Goal: Task Accomplishment & Management: Complete application form

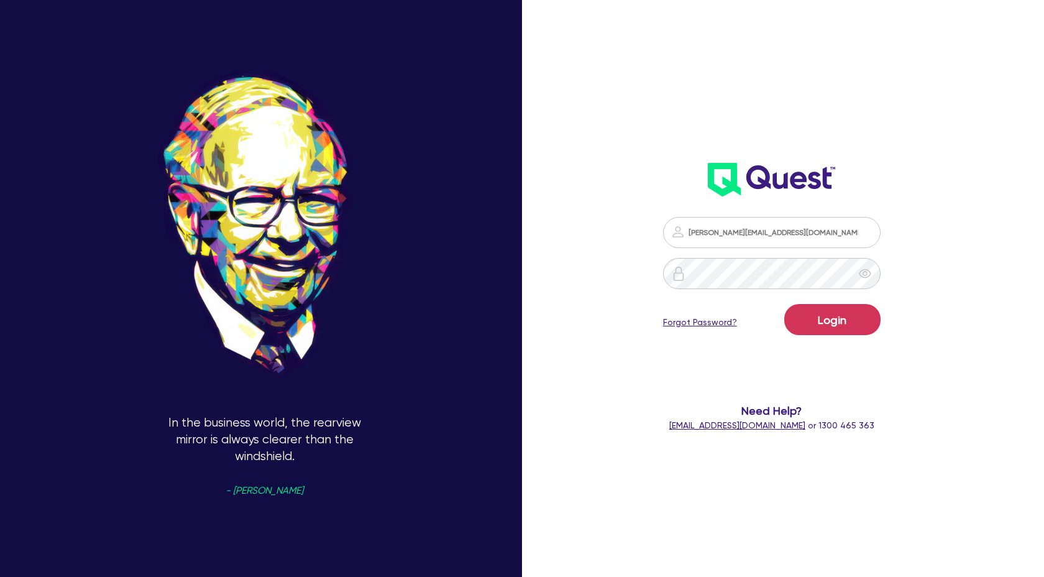
scroll to position [374, 0]
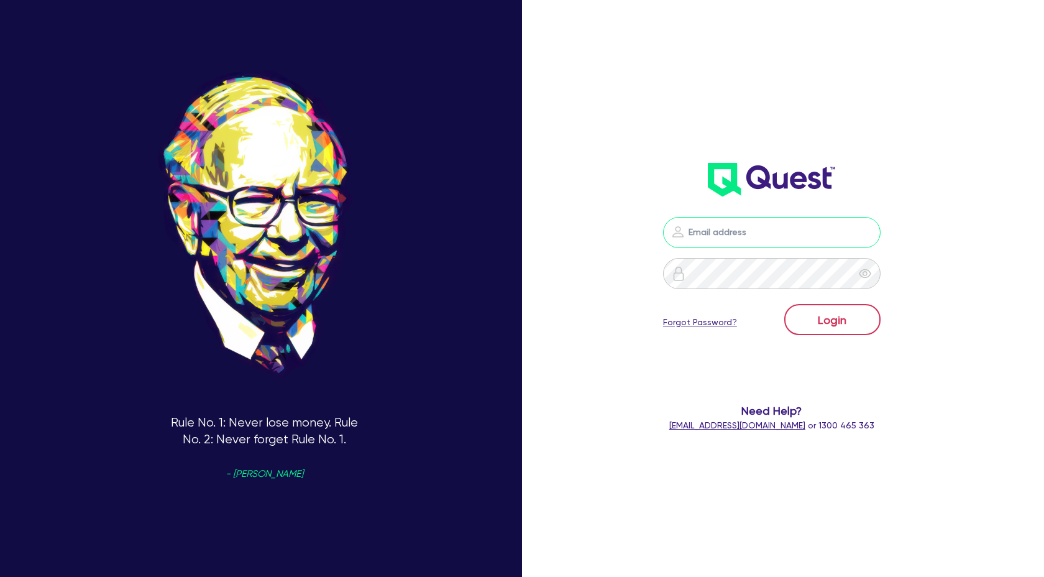
type input "claire@theglobalbeautygroup.com"
drag, startPoint x: 813, startPoint y: 327, endPoint x: 819, endPoint y: 326, distance: 6.9
click at [813, 327] on button "Login" at bounding box center [832, 319] width 96 height 31
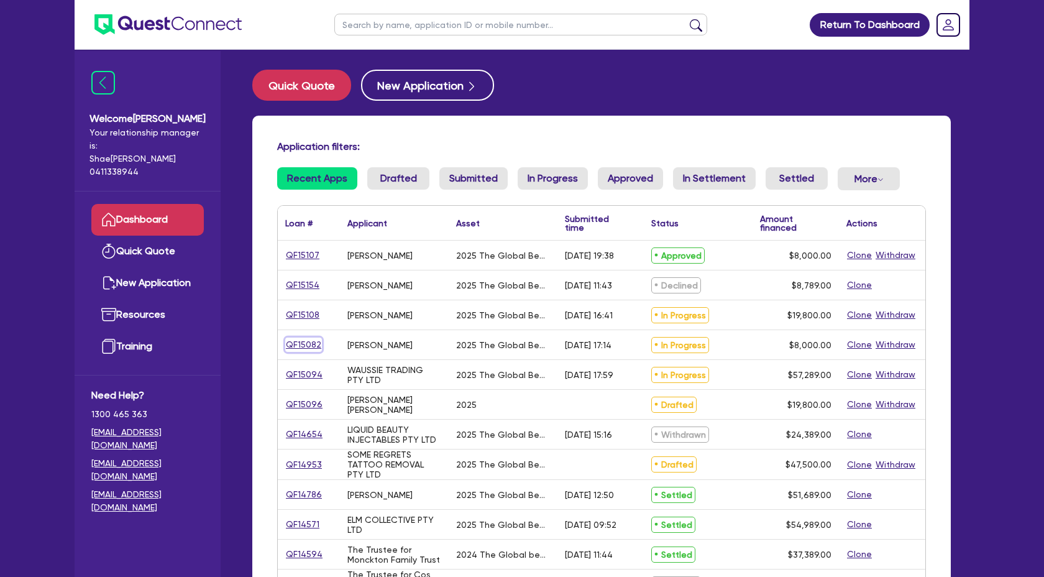
click at [308, 344] on link "QF15082" at bounding box center [303, 344] width 37 height 14
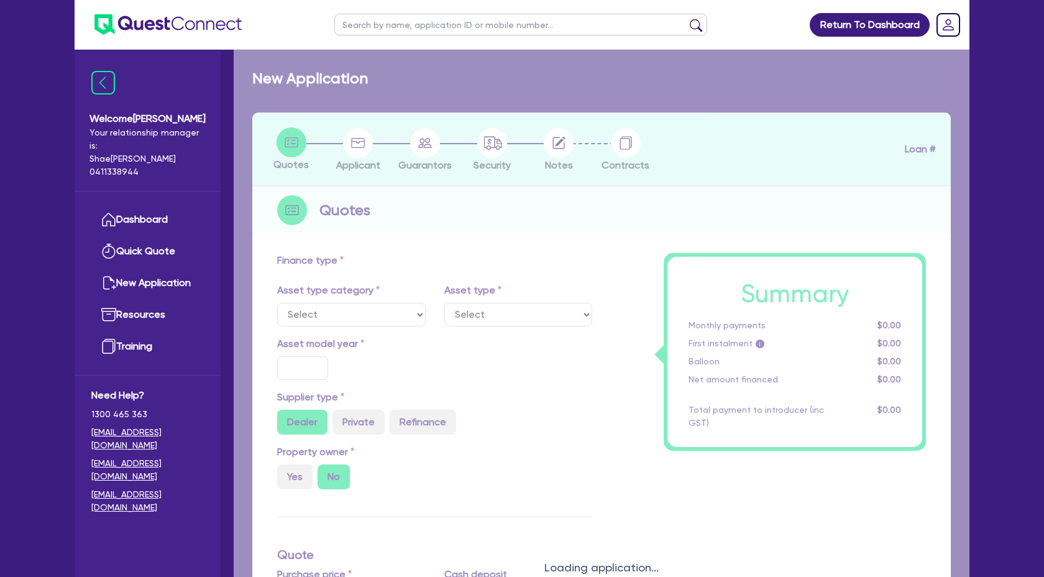
select select "TERTIARY_ASSETS"
type input "2025"
type input "10,000"
type input "2,000"
type input "4"
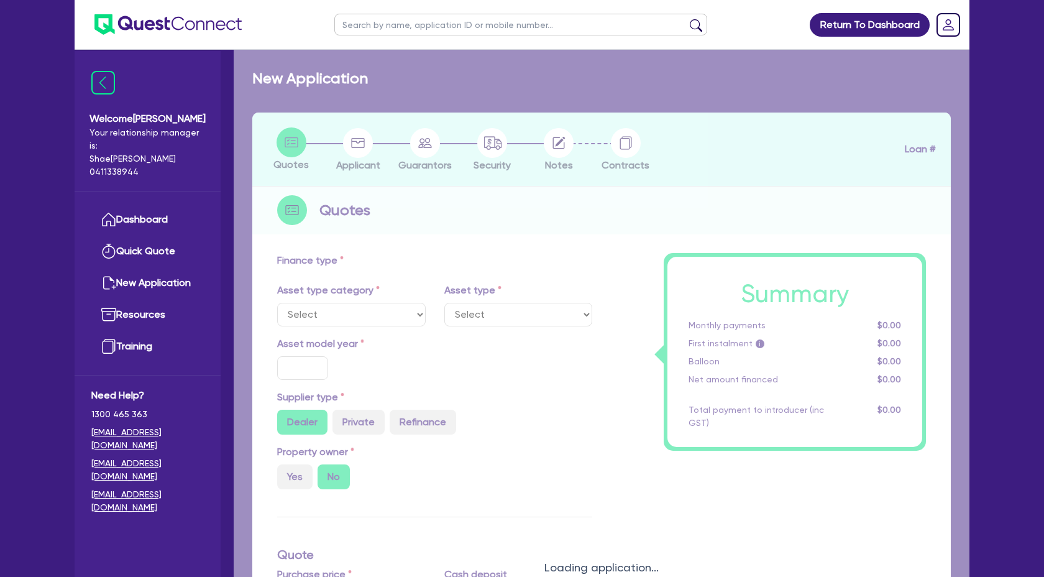
type input "320"
type input "17.95"
select select "BEAUTY_EQUIPMENT"
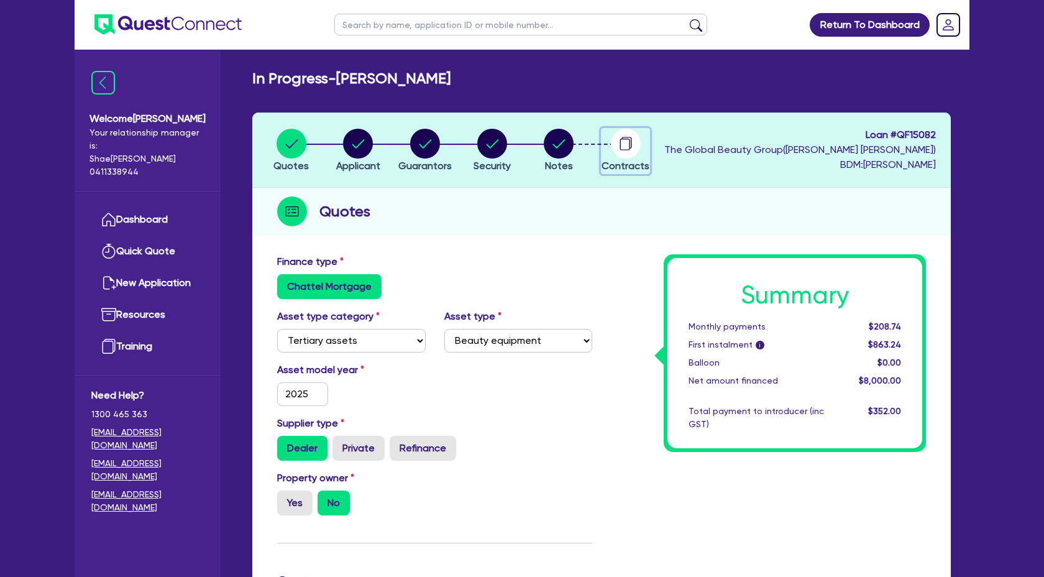
click at [620, 150] on circle "button" at bounding box center [626, 144] width 30 height 30
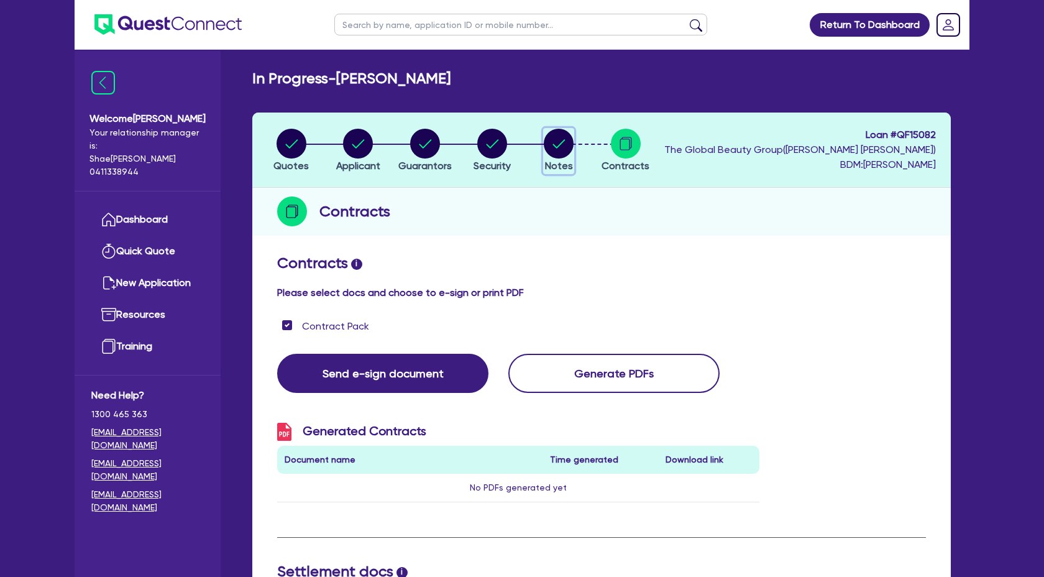
click at [556, 147] on icon "button" at bounding box center [559, 143] width 12 height 9
select select "Quest Finance - Own Book"
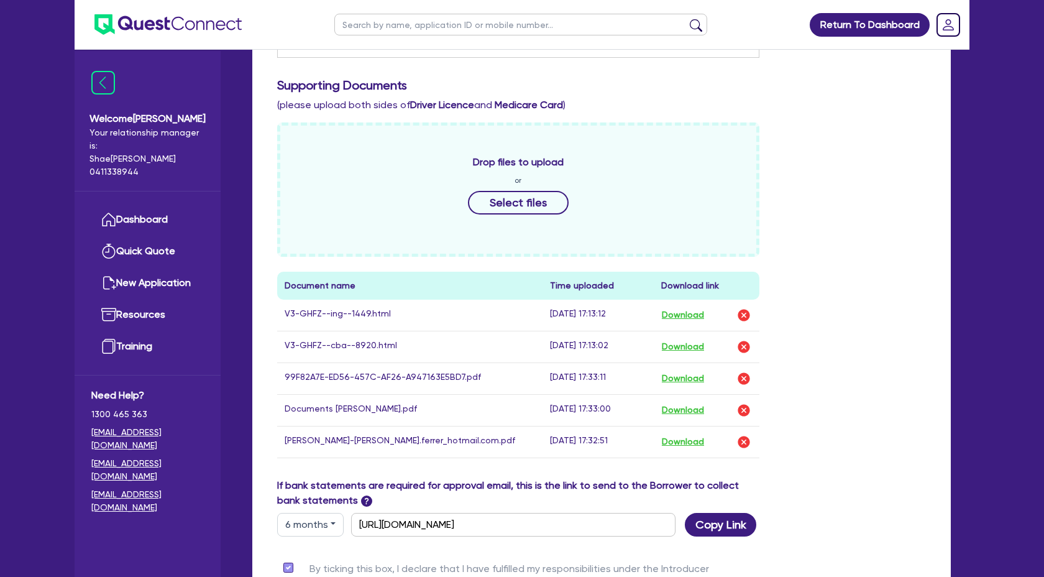
scroll to position [447, 0]
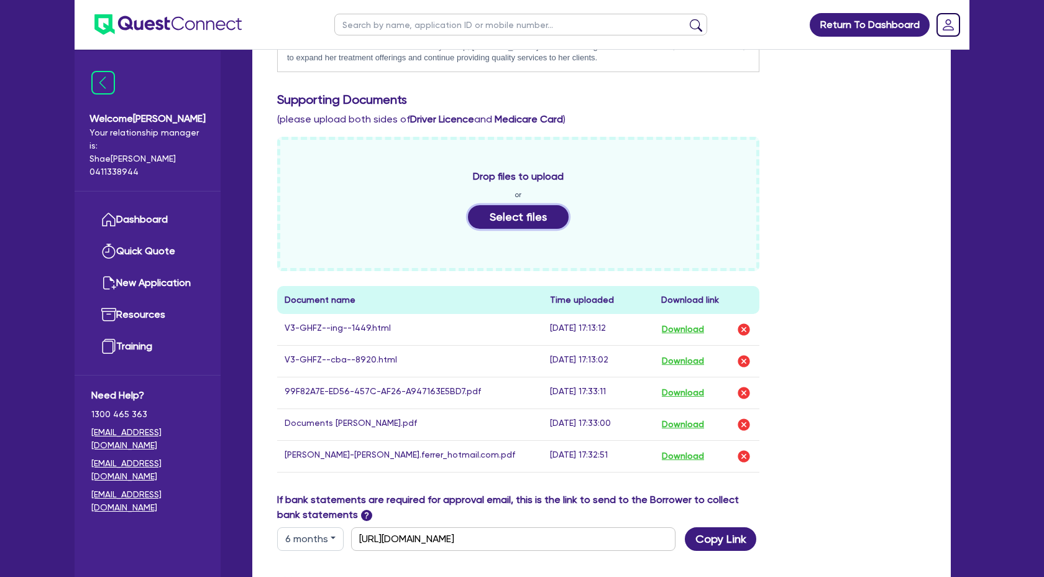
click at [539, 222] on button "Select files" at bounding box center [518, 217] width 101 height 24
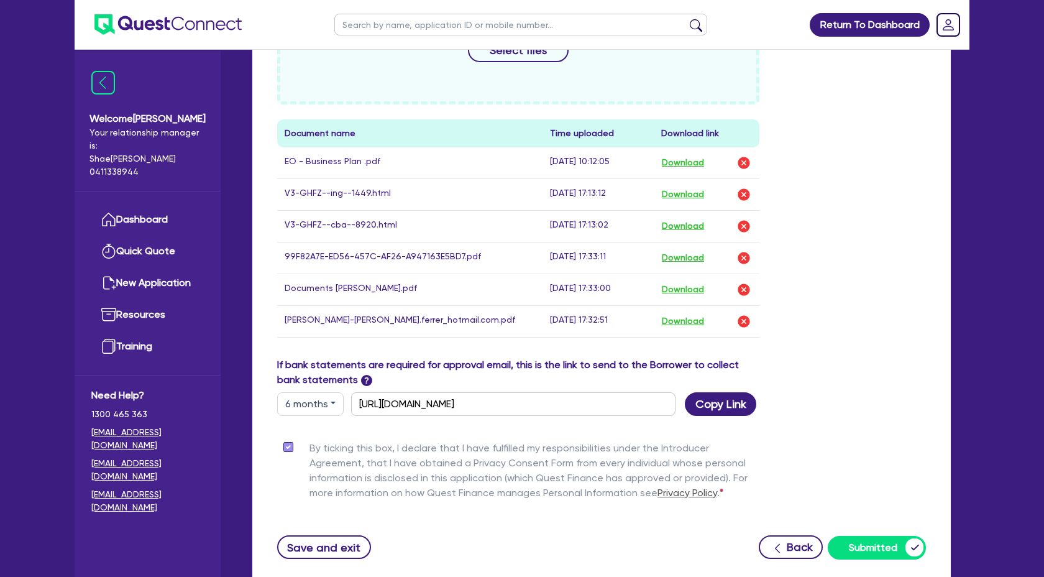
scroll to position [706, 0]
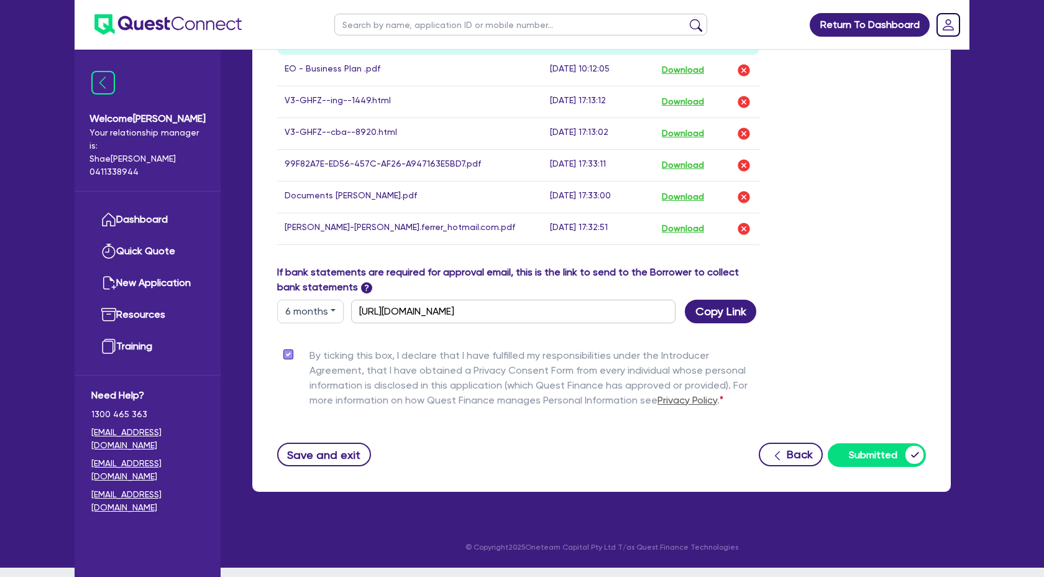
click at [846, 339] on div "Funding Options Who will be funding this deal? Select I want Quest to fund 100%…" at bounding box center [601, 7] width 649 height 919
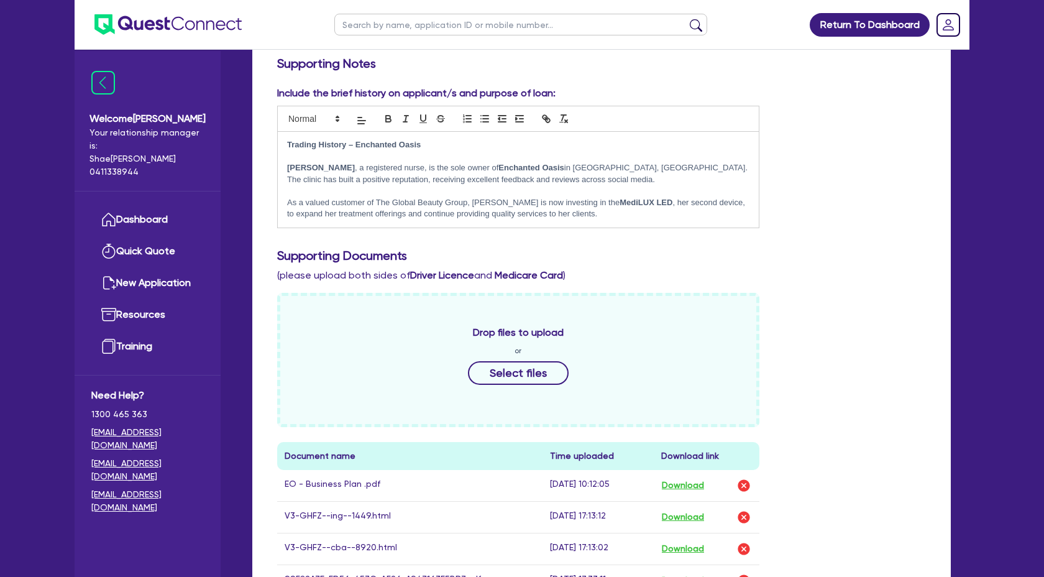
scroll to position [292, 0]
click at [593, 215] on p "As a valued customer of The Global Beauty Group, Natasha is now investing in th…" at bounding box center [518, 207] width 462 height 23
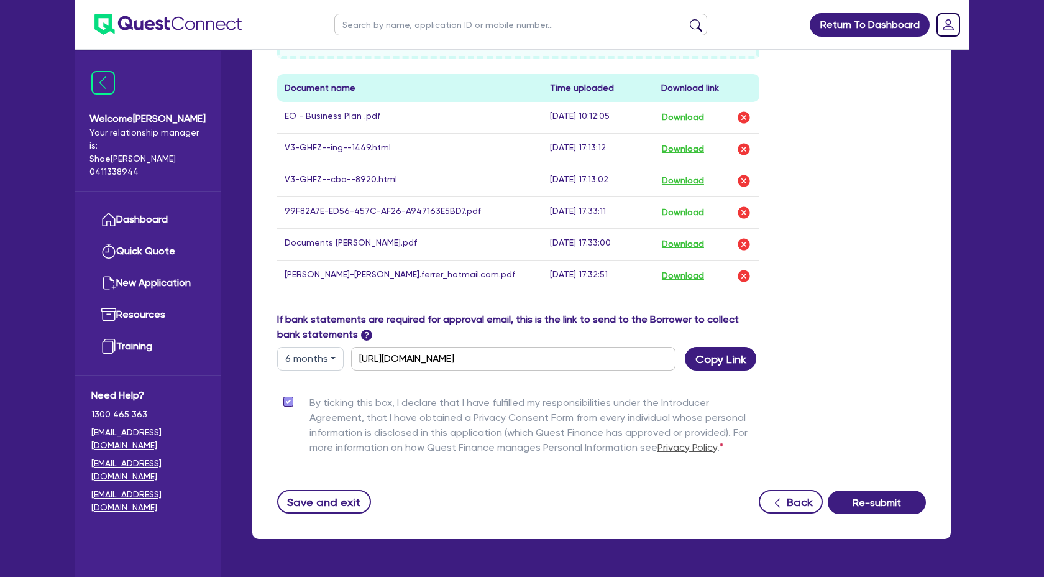
scroll to position [741, 0]
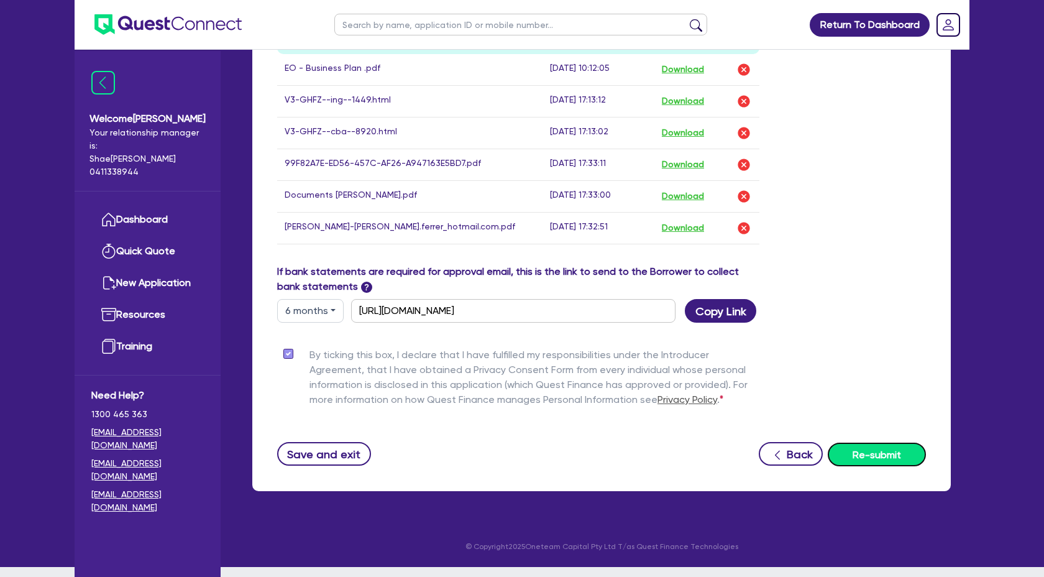
click at [896, 455] on button "Re-submit" at bounding box center [877, 454] width 98 height 24
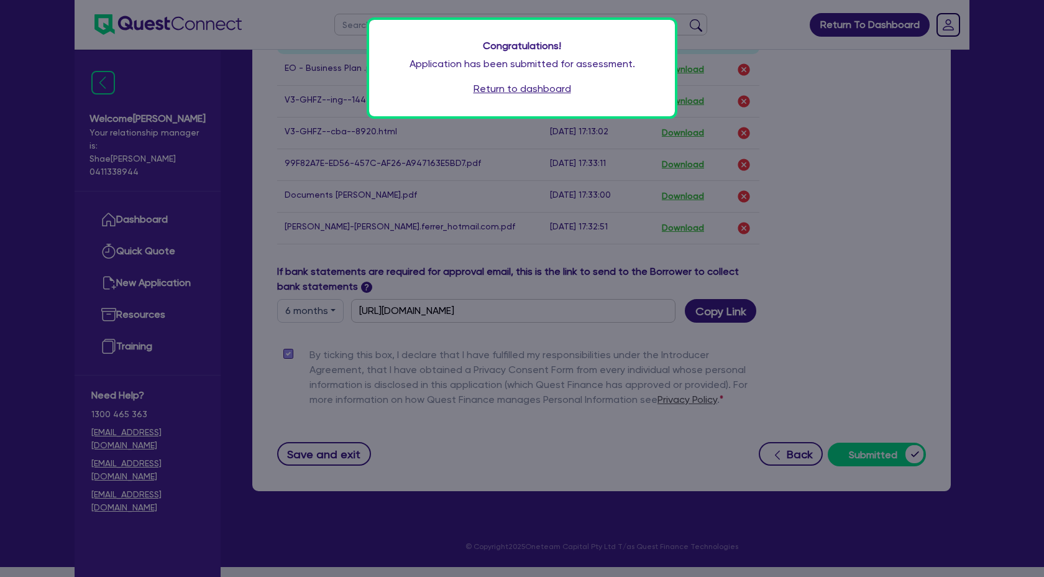
click at [539, 89] on link "Return to dashboard" at bounding box center [522, 88] width 98 height 15
click at [153, 212] on div "Congratulations! Application has been submitted for assessment. Return to dashb…" at bounding box center [522, 288] width 1044 height 577
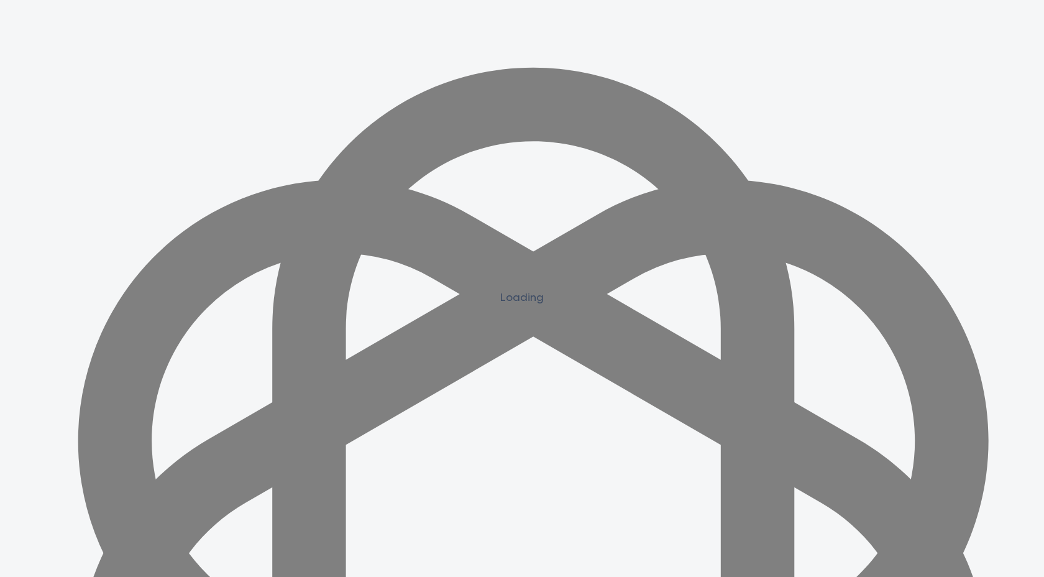
scroll to position [1118, 0]
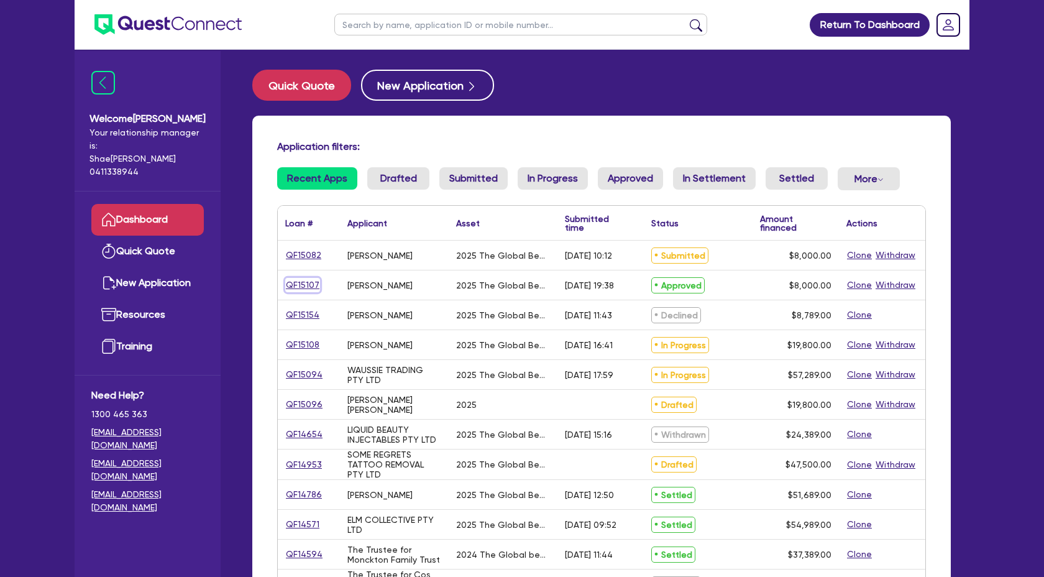
click at [304, 287] on link "QF15107" at bounding box center [302, 285] width 35 height 14
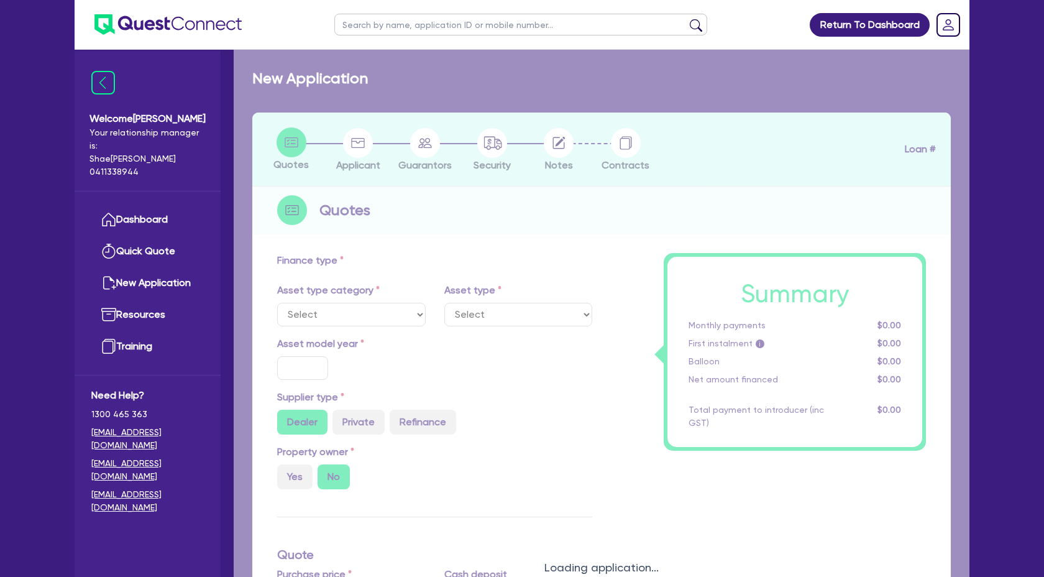
select select "TERTIARY_ASSETS"
type input "2025"
type input "10,000"
type input "2,000"
type input "4"
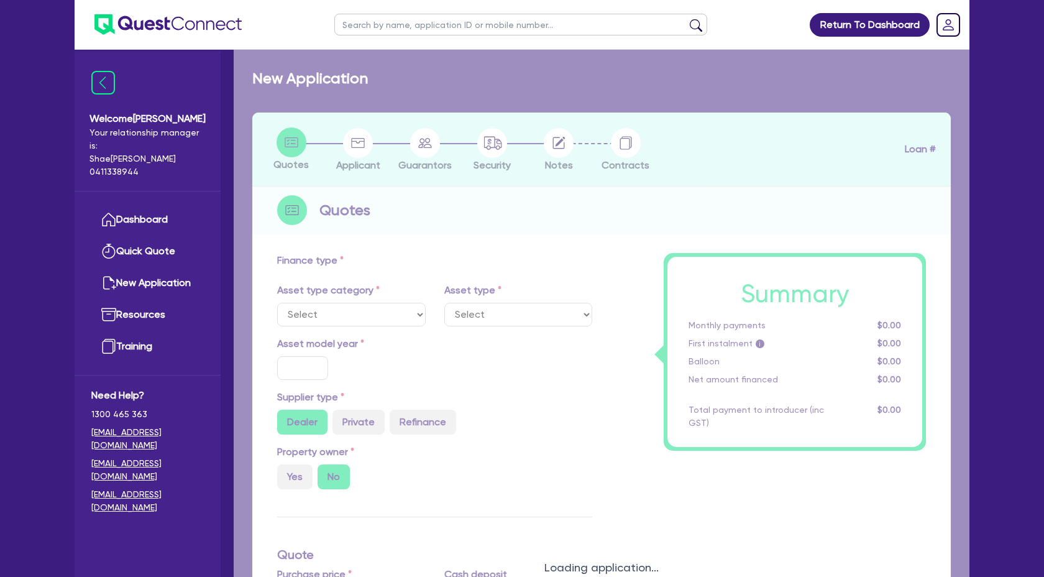
type input "320"
radio input "true"
type input "17.95"
select select "BEAUTY_EQUIPMENT"
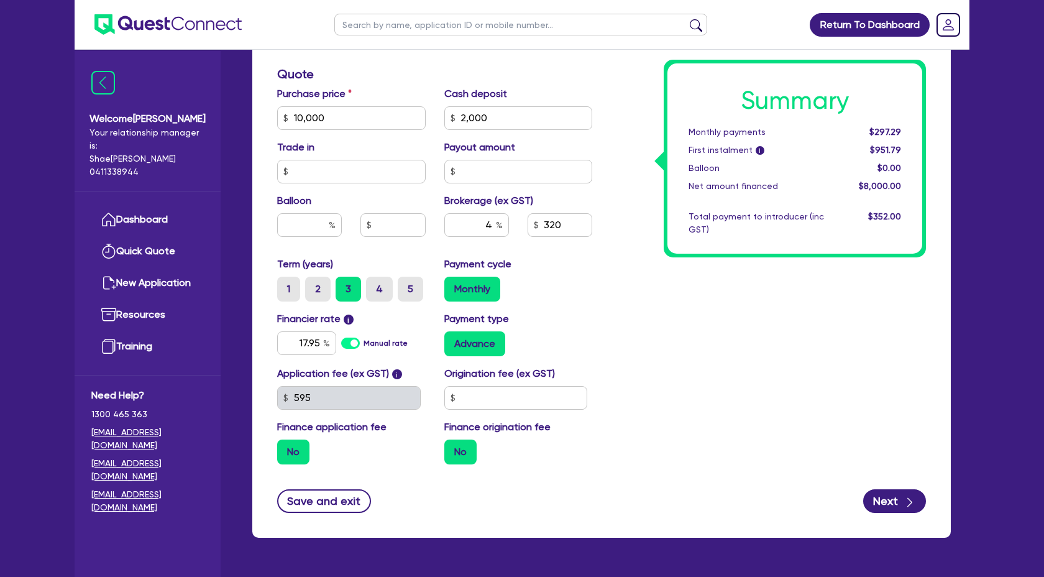
scroll to position [542, 0]
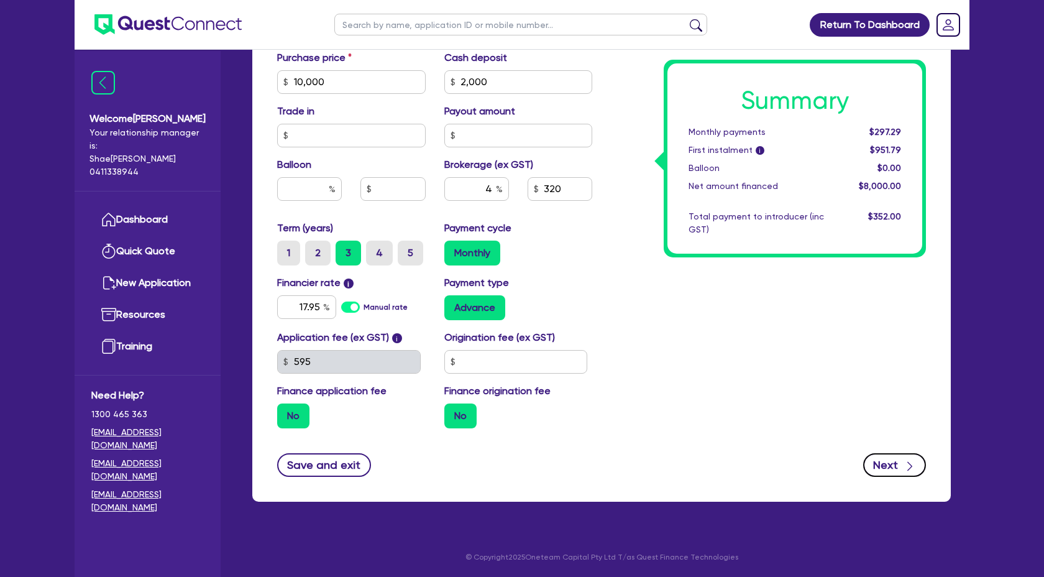
click at [900, 470] on button "Next" at bounding box center [894, 465] width 63 height 24
select select "SOLE_TRADER"
select select "HEALTH_BEAUTY"
select select "OTHER_HEALTH_BEAUTY"
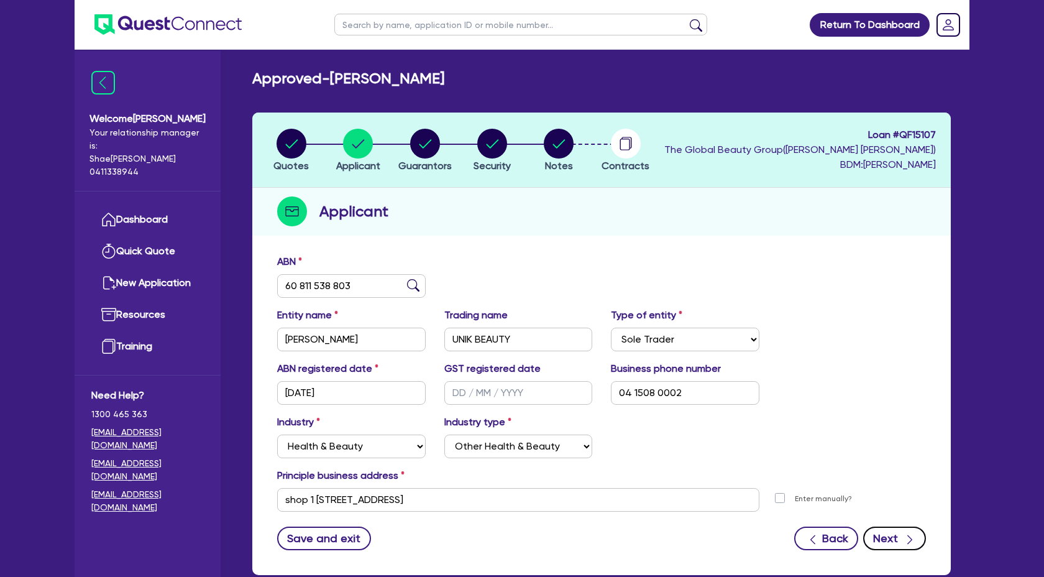
click at [905, 541] on icon "button" at bounding box center [909, 539] width 12 height 12
select select "MS"
select select "NSW"
select select "DE_FACTO"
select select "NSW"
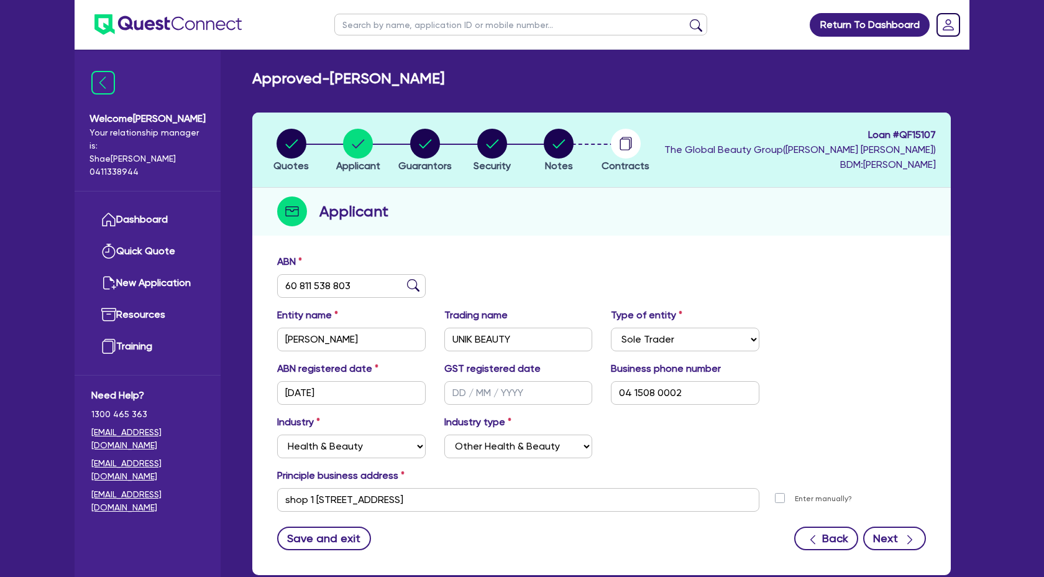
select select "CASH"
select select "HOUSEHOLD_PERSONAL"
select select "OTHER"
select select "VEHICLE_LOAN"
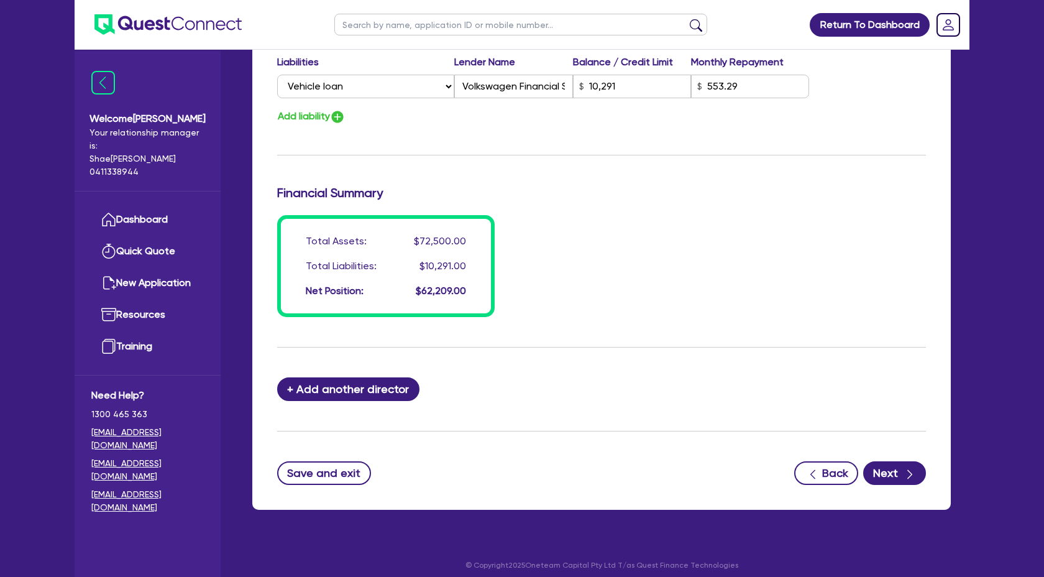
scroll to position [1010, 0]
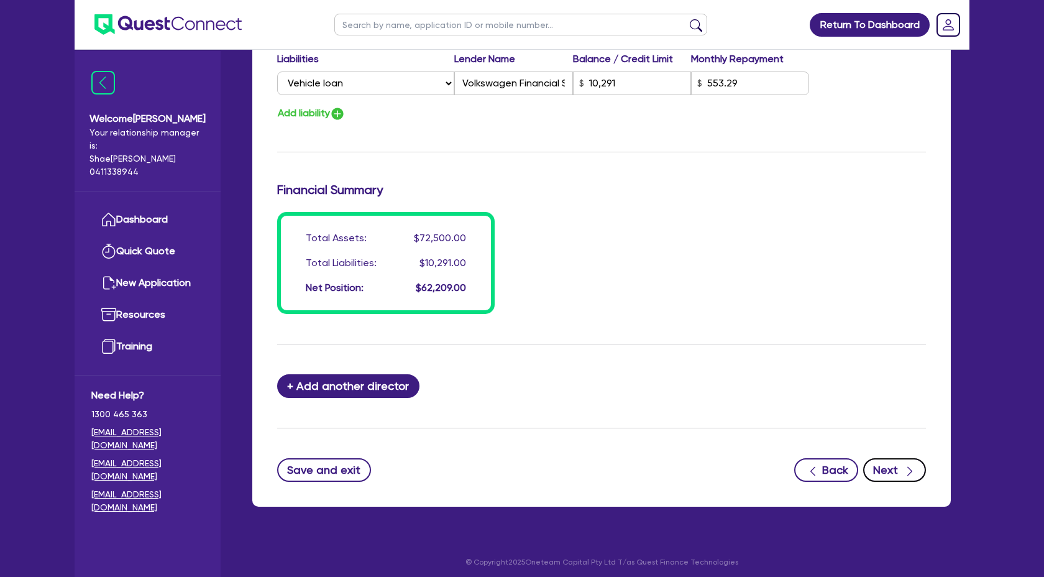
click at [901, 480] on button "Next" at bounding box center [894, 470] width 63 height 24
select select "TERTIARY_ASSETS"
select select "BEAUTY_EQUIPMENT"
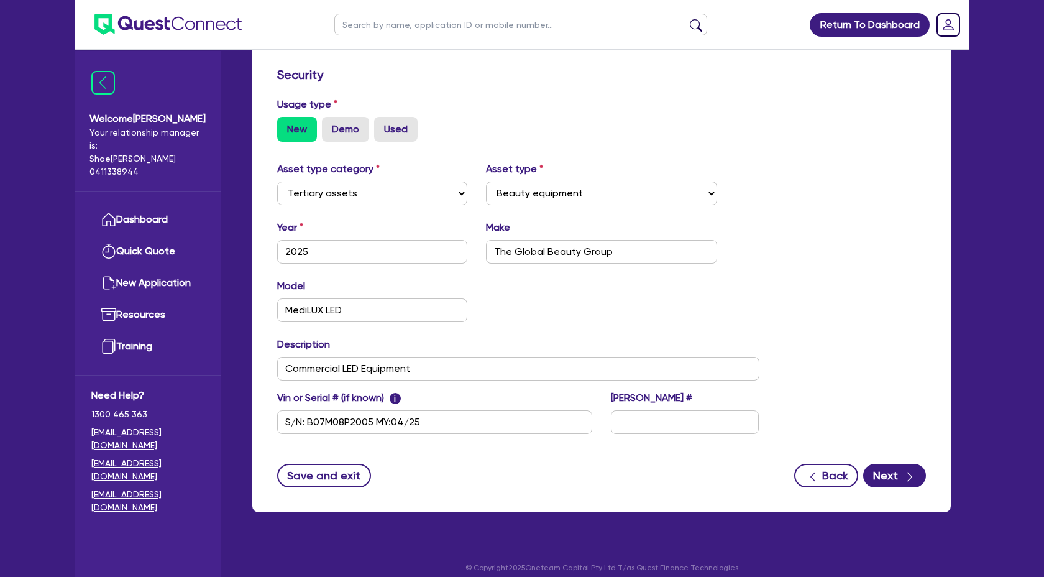
scroll to position [327, 0]
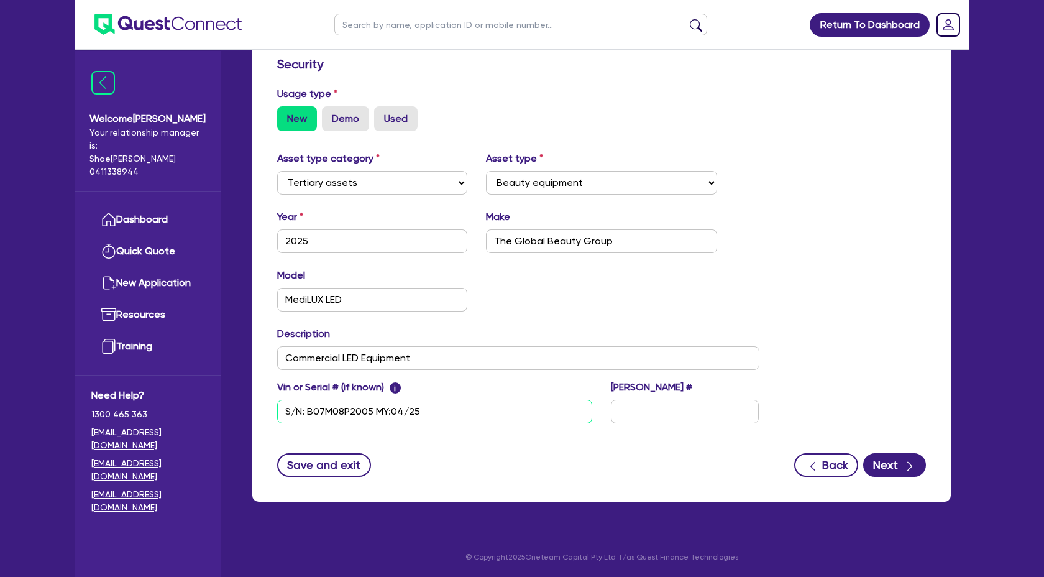
drag, startPoint x: 432, startPoint y: 409, endPoint x: 285, endPoint y: 410, distance: 147.9
click at [285, 410] on input "S/N: B07M08P2005 MY:04/25" at bounding box center [434, 411] width 315 height 24
click at [156, 204] on link "Dashboard" at bounding box center [147, 220] width 112 height 32
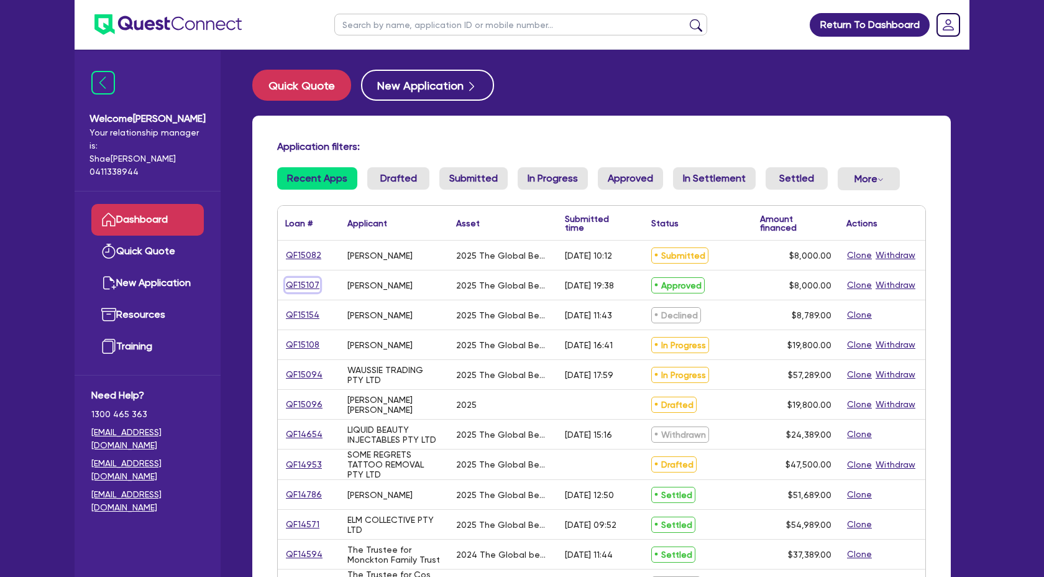
click at [311, 283] on link "QF15107" at bounding box center [302, 285] width 35 height 14
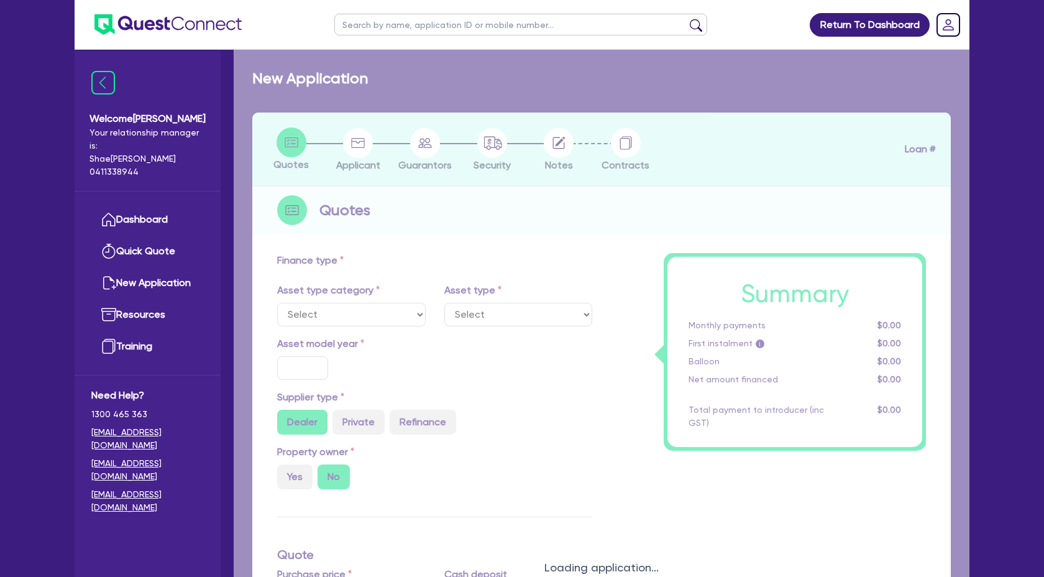
select select "TERTIARY_ASSETS"
type input "2025"
type input "10,000"
type input "2,000"
type input "4"
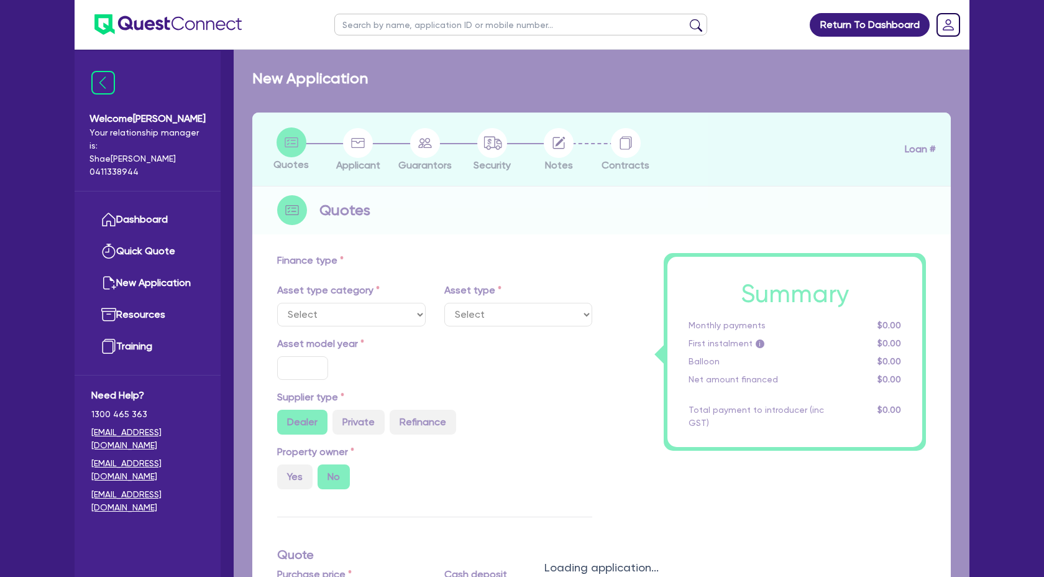
type input "320"
radio input "true"
type input "17.95"
select select "BEAUTY_EQUIPMENT"
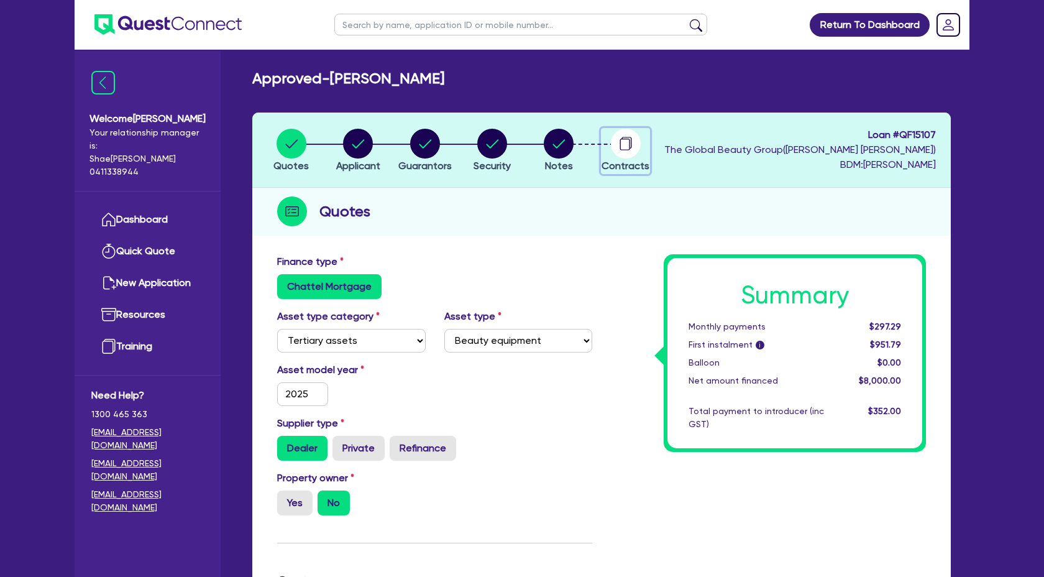
click at [630, 139] on icon "button" at bounding box center [626, 143] width 10 height 12
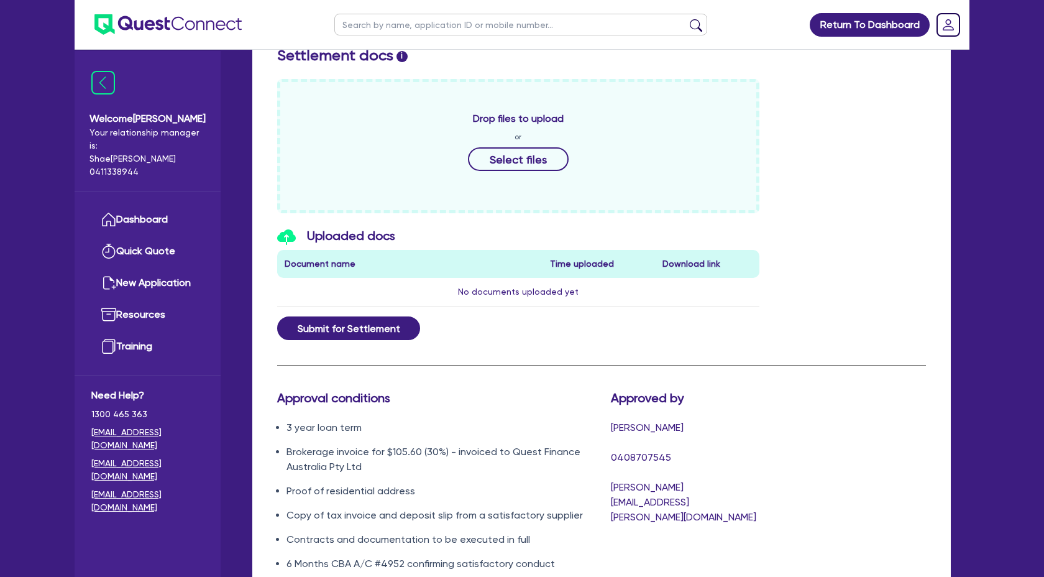
scroll to position [511, 0]
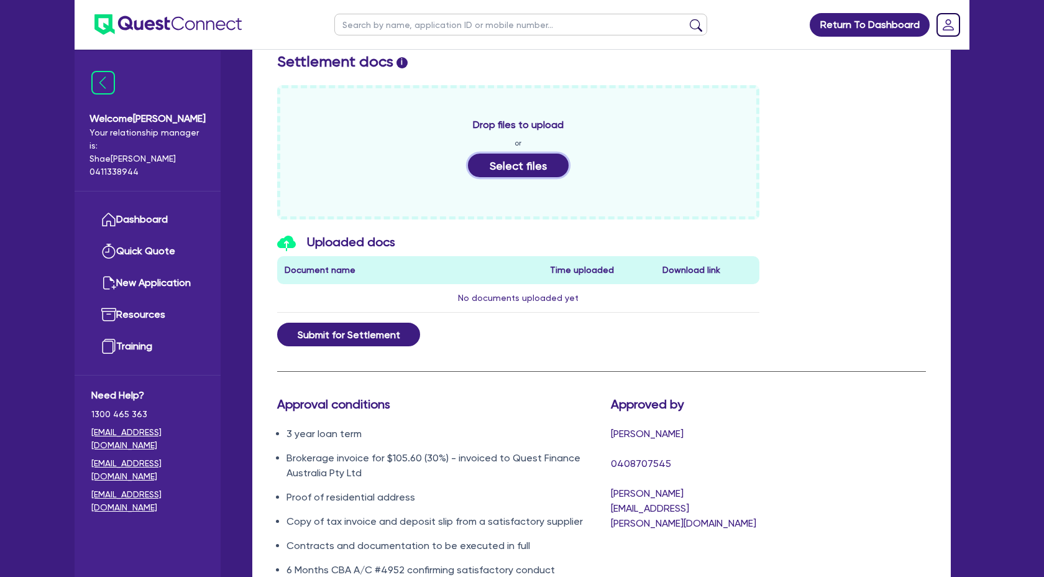
click at [510, 160] on button "Select files" at bounding box center [518, 165] width 101 height 24
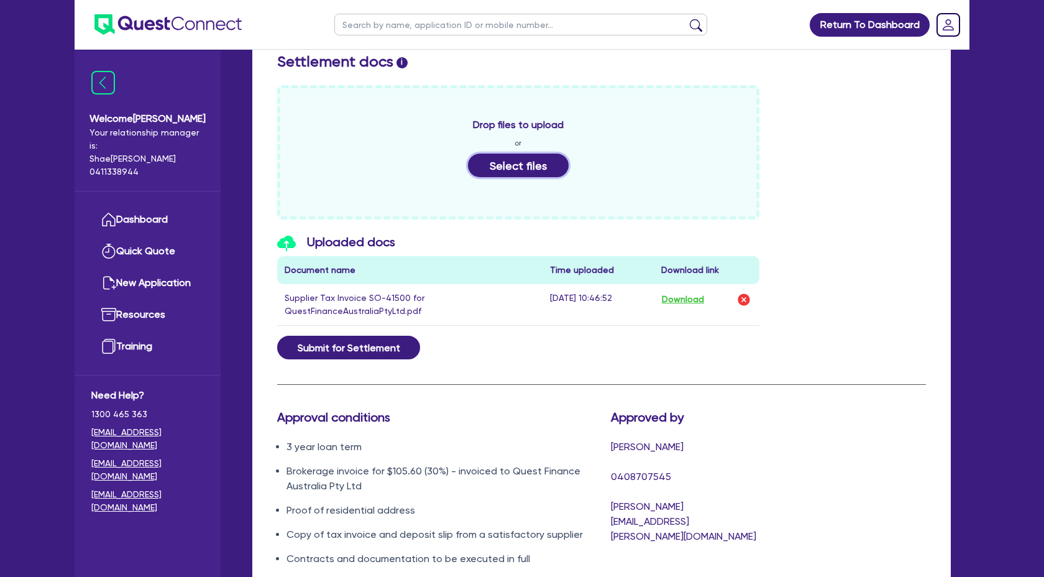
click at [522, 165] on button "Select files" at bounding box center [518, 165] width 101 height 24
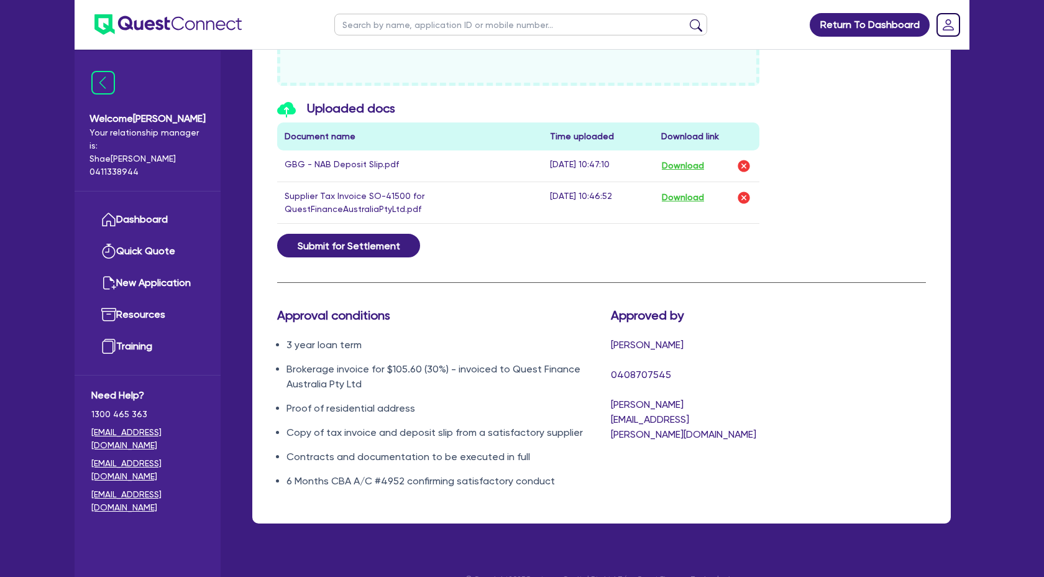
scroll to position [646, 0]
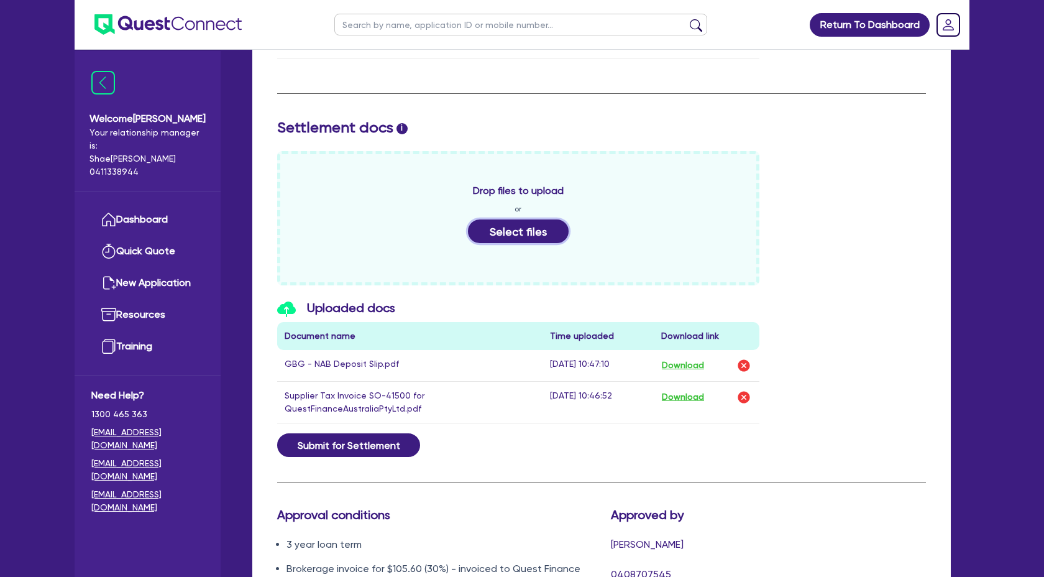
click at [521, 226] on button "Select files" at bounding box center [518, 231] width 101 height 24
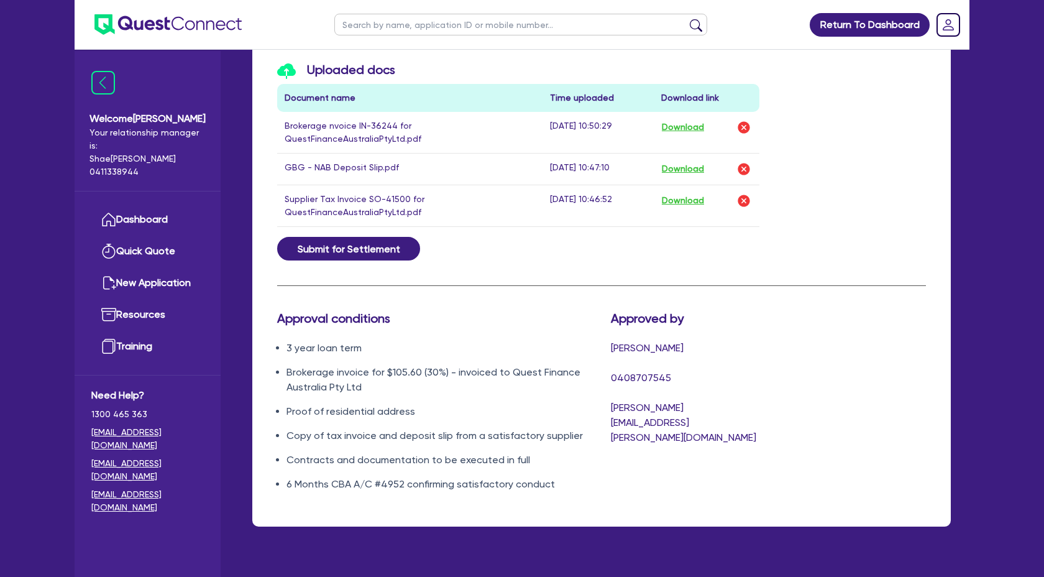
scroll to position [686, 0]
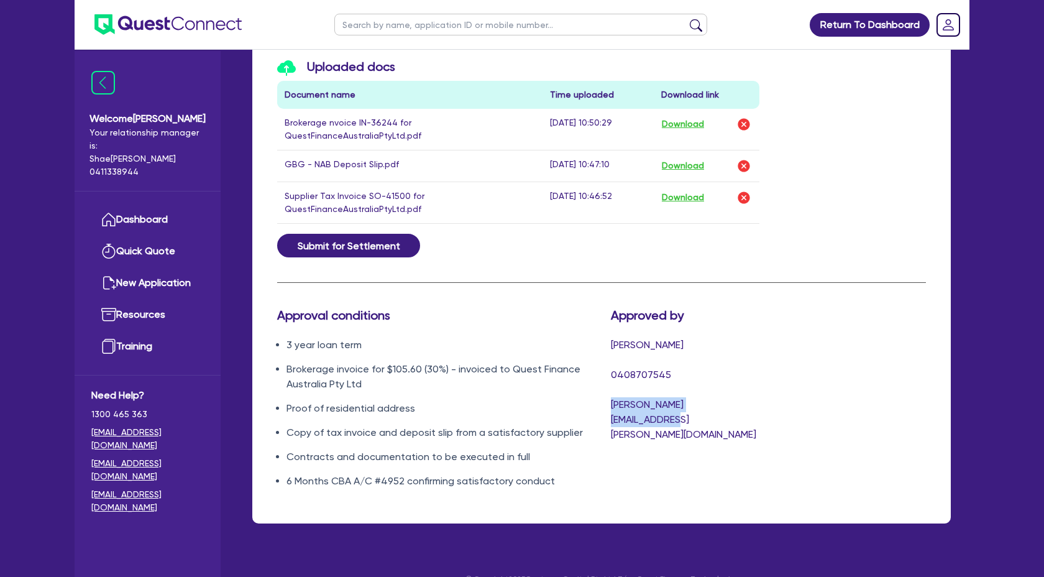
drag, startPoint x: 741, startPoint y: 404, endPoint x: 613, endPoint y: 404, distance: 128.0
type textarea "[PERSON_NAME][EMAIL_ADDRESS][PERSON_NAME][DOMAIN_NAME]"
click at [613, 404] on div "Approved by Chris Cannon 0408707545 chris.cannon@quest.finance" at bounding box center [684, 403] width 167 height 191
copy span "[PERSON_NAME][EMAIL_ADDRESS][PERSON_NAME][DOMAIN_NAME]"
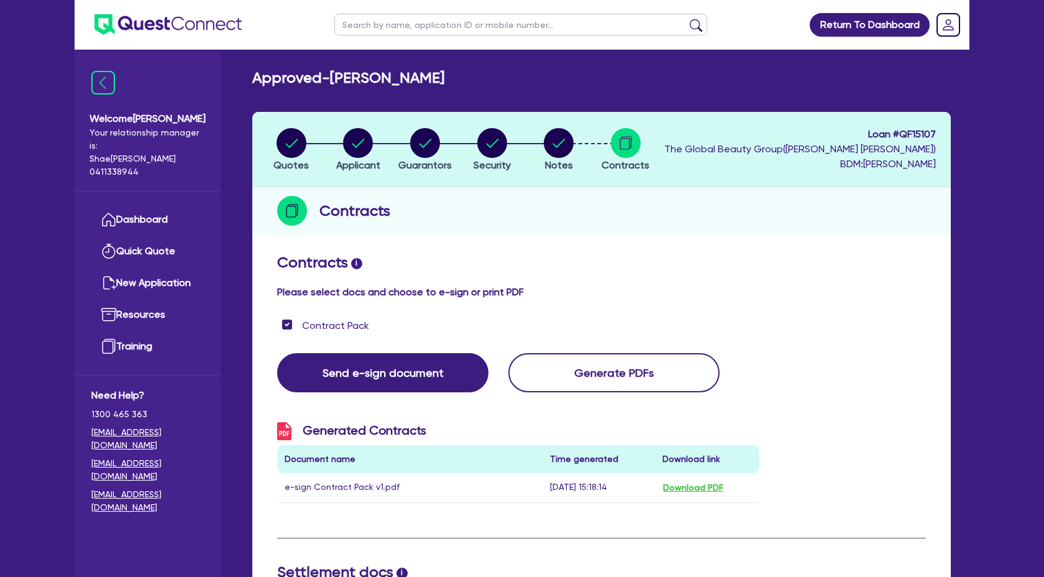
scroll to position [0, 0]
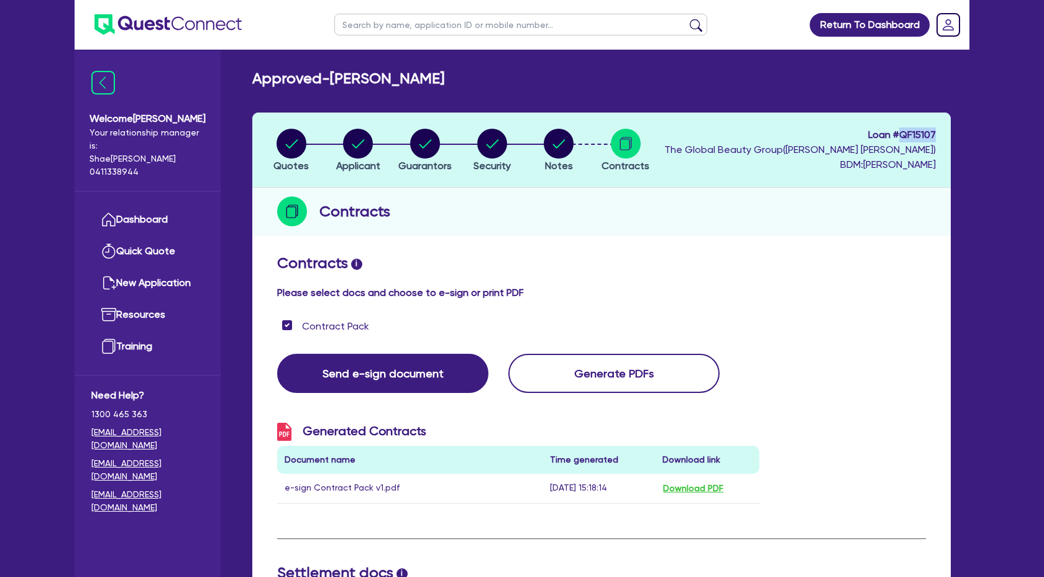
drag, startPoint x: 900, startPoint y: 134, endPoint x: 941, endPoint y: 129, distance: 41.2
click at [941, 129] on header "Quotes Applicant Guarantors Security Notes Contracts Loan # QF15107 The Global …" at bounding box center [601, 149] width 698 height 75
copy span "QF15107"
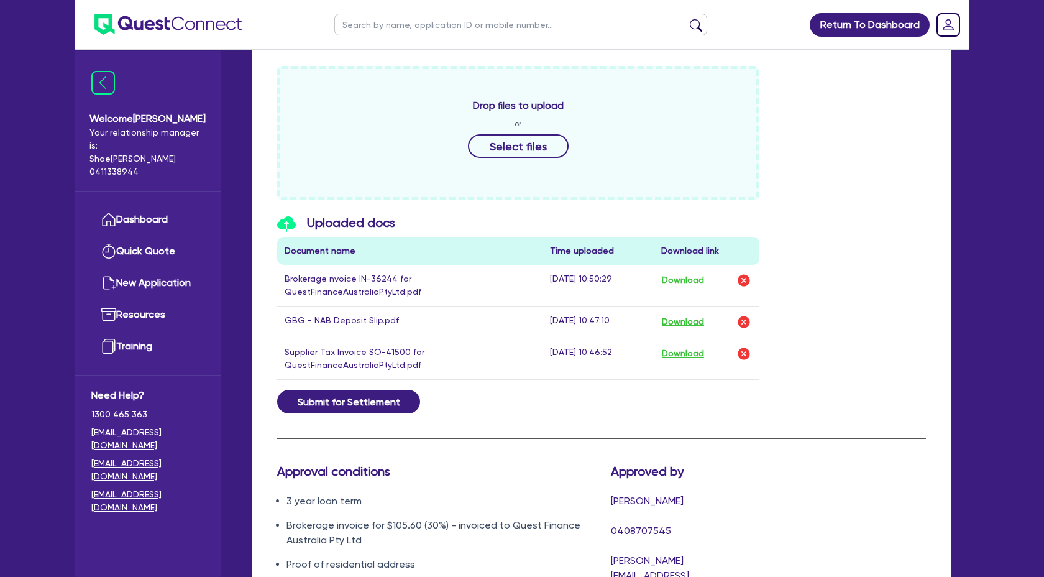
scroll to position [708, 0]
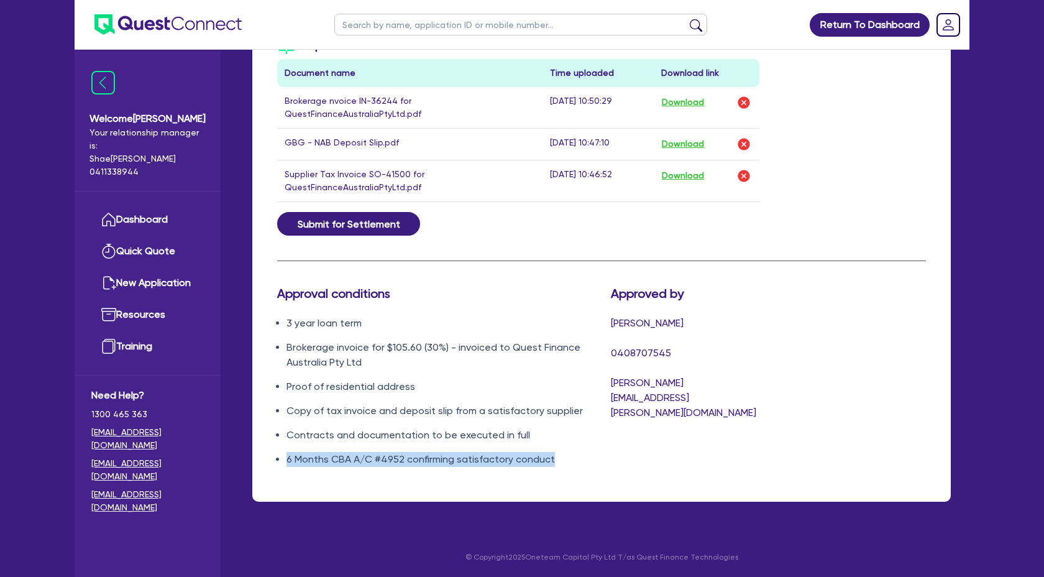
drag, startPoint x: 554, startPoint y: 459, endPoint x: 278, endPoint y: 463, distance: 275.9
click at [286, 463] on li "6 Months CBA A/C #4952 confirming satisfactory conduct" at bounding box center [439, 459] width 306 height 15
copy li "6 Months CBA A/C #4952 confirming satisfactory conduct"
click at [340, 217] on button "Submit for Settlement" at bounding box center [348, 224] width 143 height 24
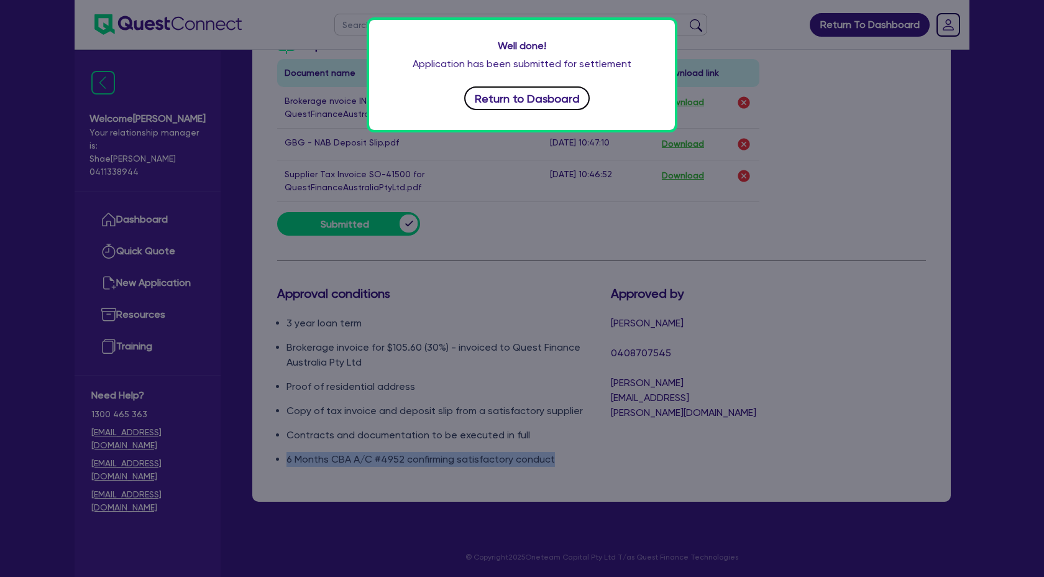
click at [547, 101] on button "Return to Dasboard" at bounding box center [526, 98] width 125 height 24
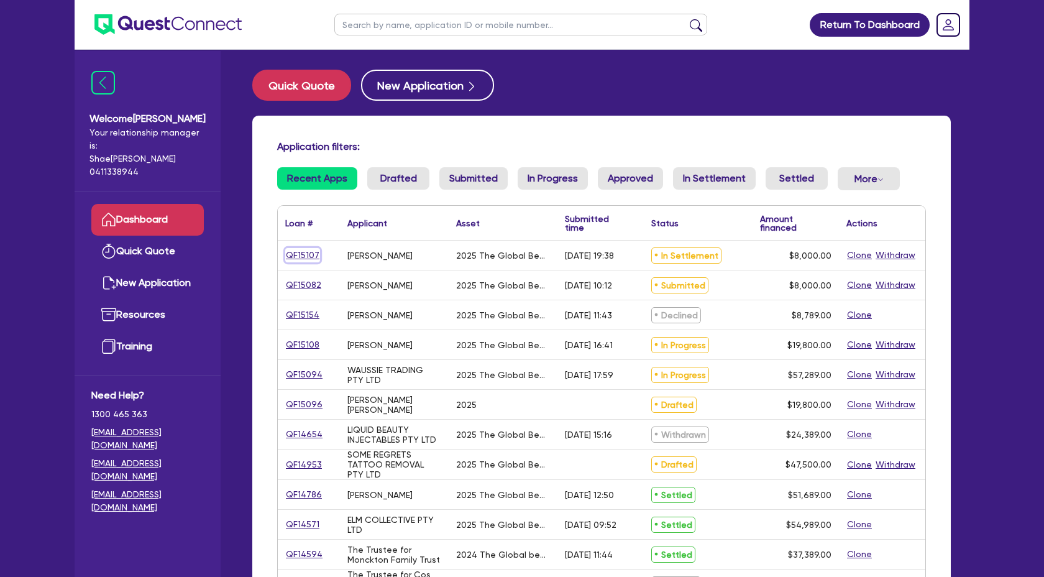
click at [306, 258] on link "QF15107" at bounding box center [302, 255] width 35 height 14
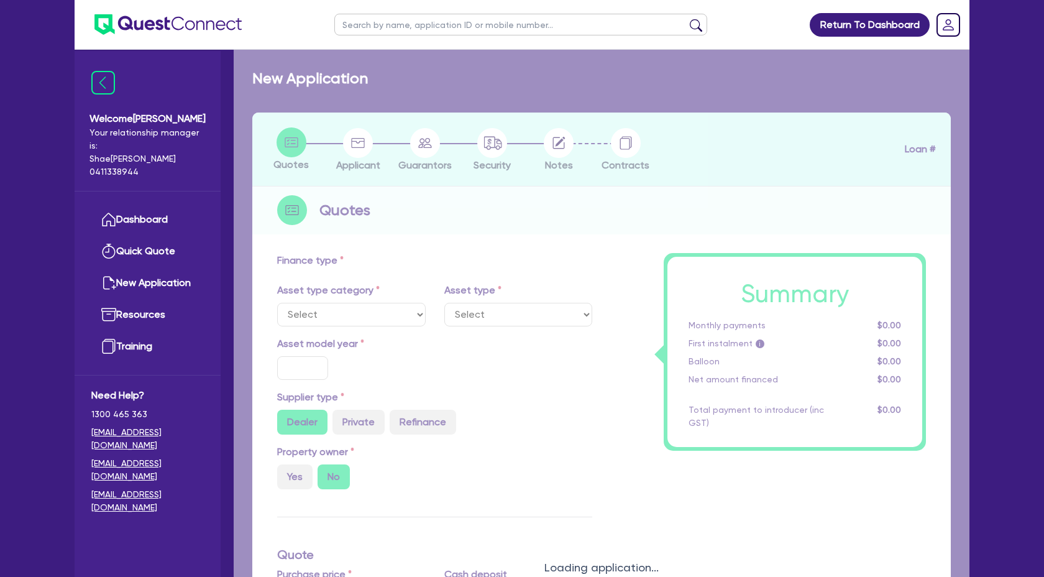
select select "TERTIARY_ASSETS"
type input "2025"
type input "10,000"
type input "2,000"
type input "4"
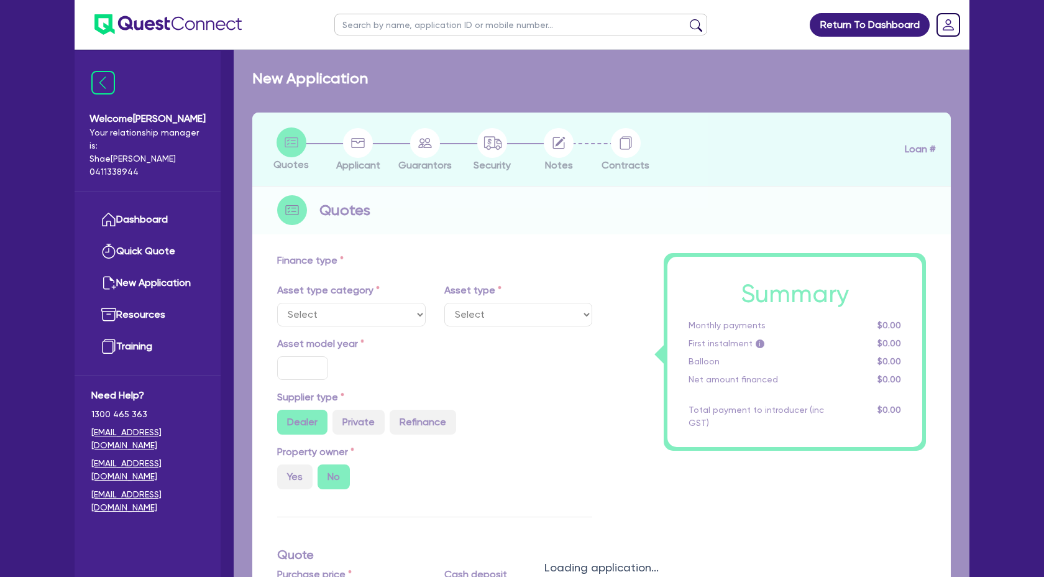
type input "320"
radio input "true"
type input "17.95"
select select "BEAUTY_EQUIPMENT"
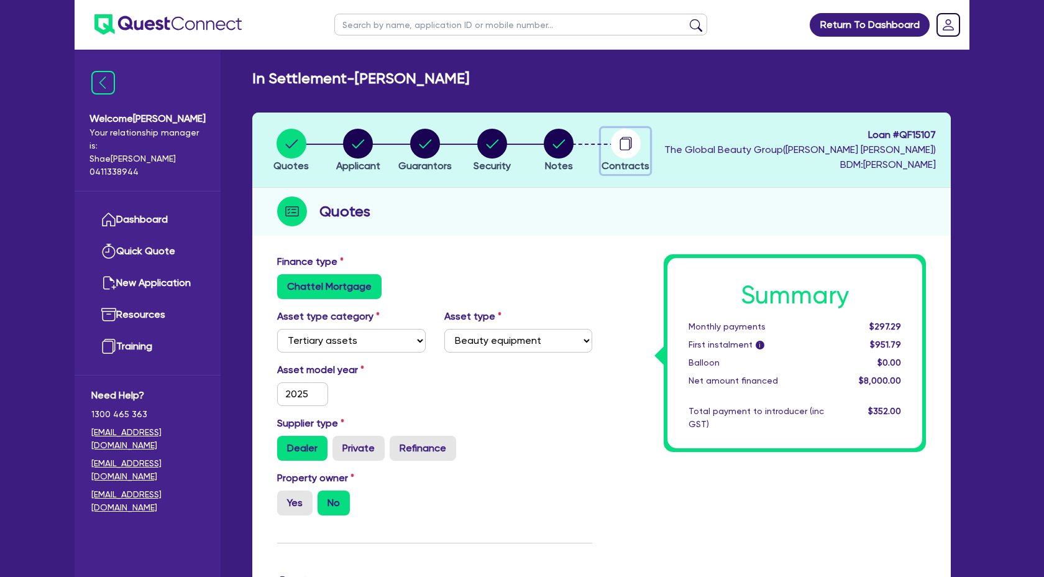
click at [623, 149] on icon "button" at bounding box center [624, 145] width 10 height 12
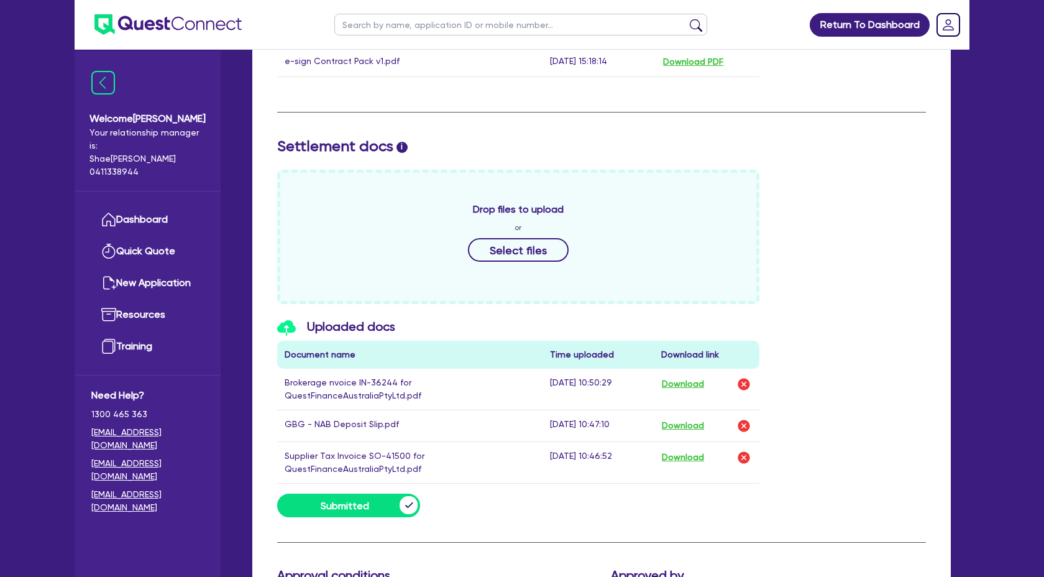
scroll to position [427, 0]
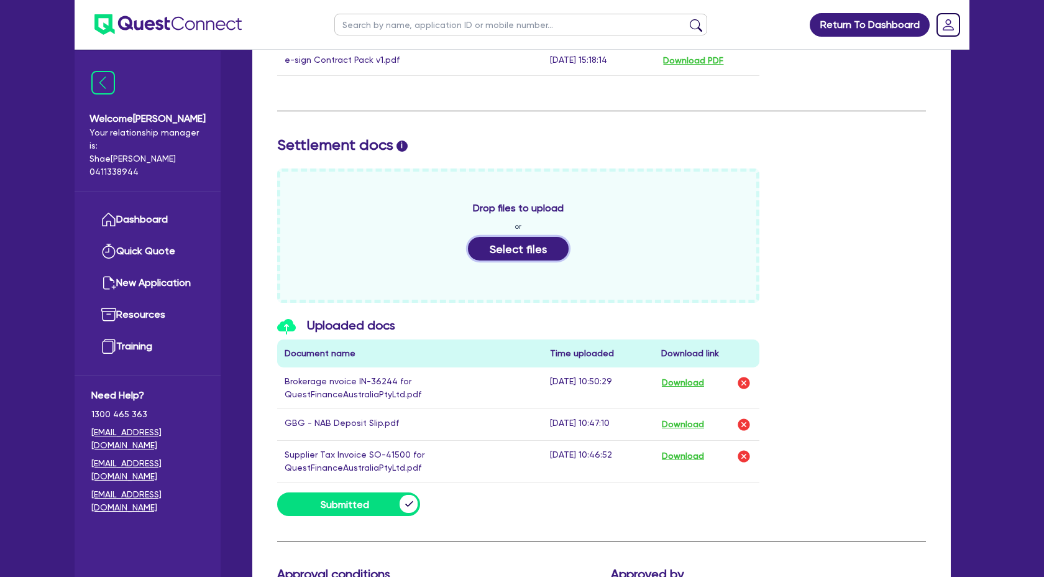
click at [528, 250] on button "Select files" at bounding box center [518, 249] width 101 height 24
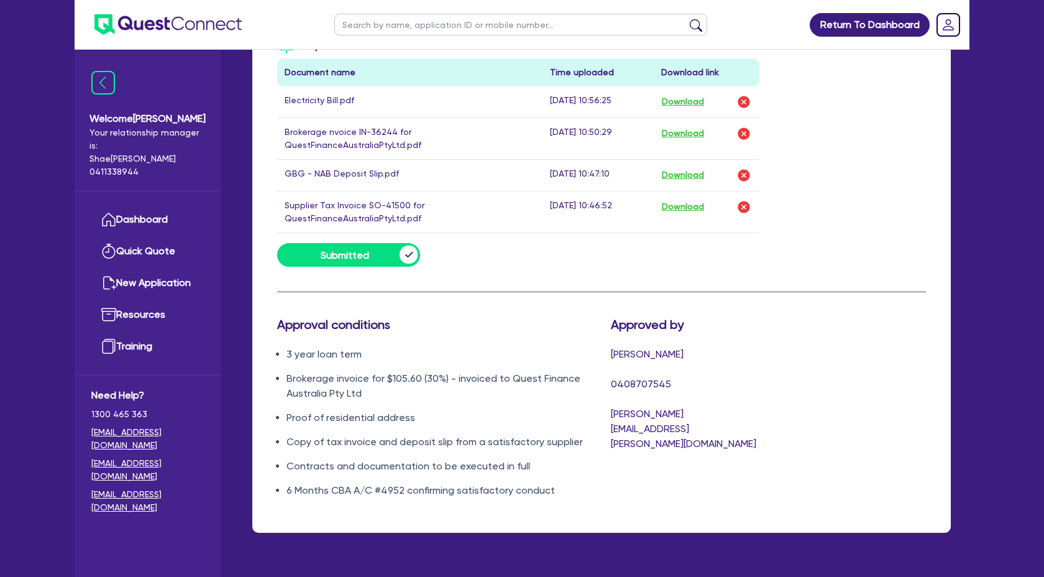
scroll to position [739, 0]
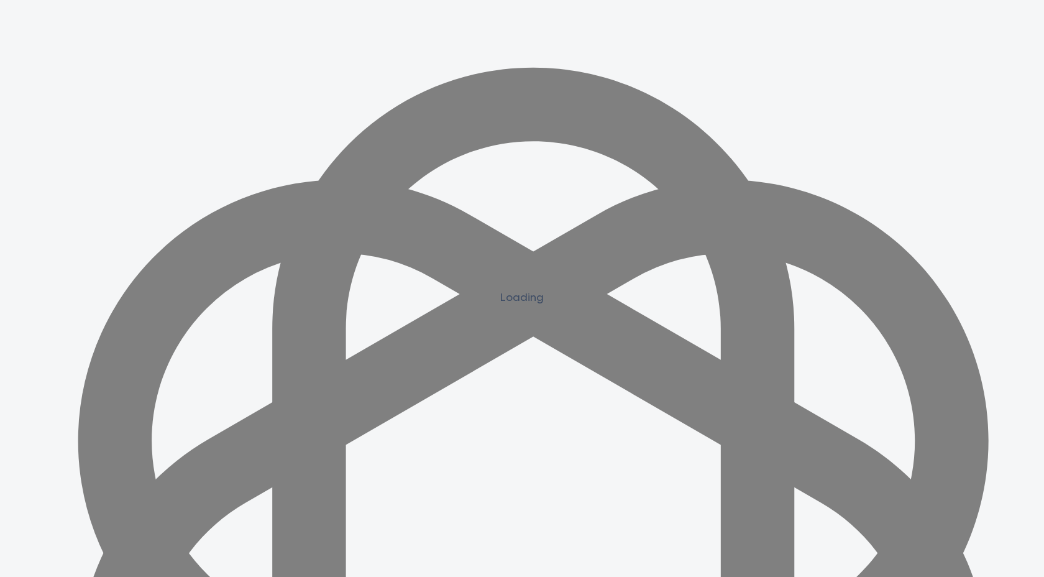
scroll to position [1118, 0]
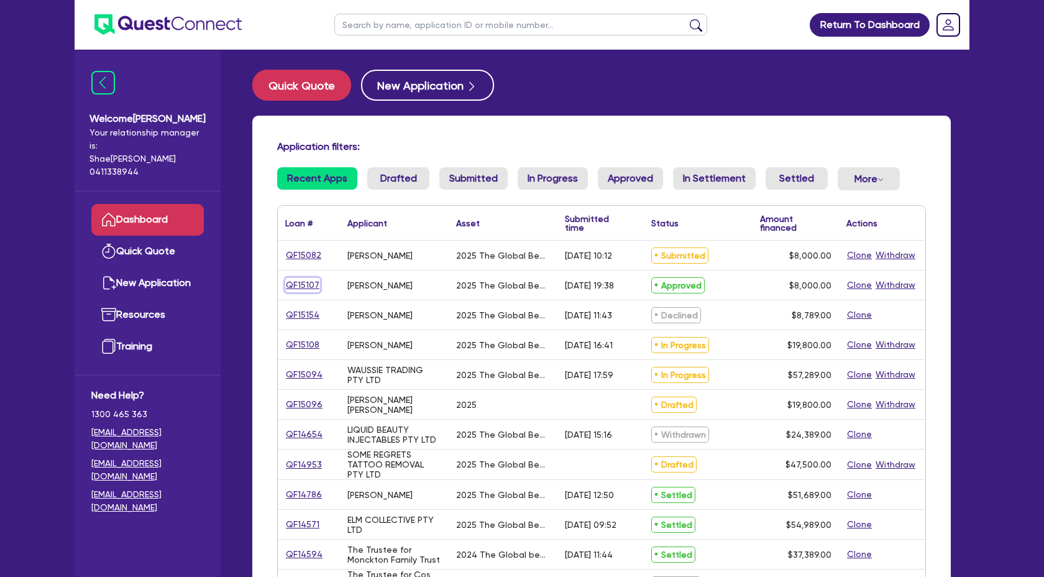
click at [311, 290] on link "QF15107" at bounding box center [302, 285] width 35 height 14
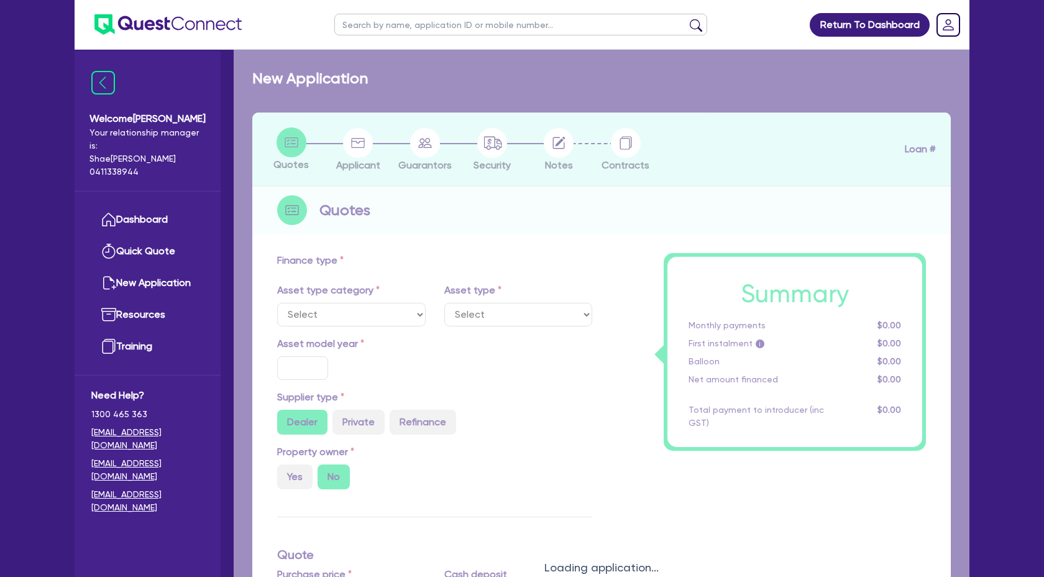
select select "TERTIARY_ASSETS"
type input "2025"
type input "10,000"
type input "2,000"
type input "4"
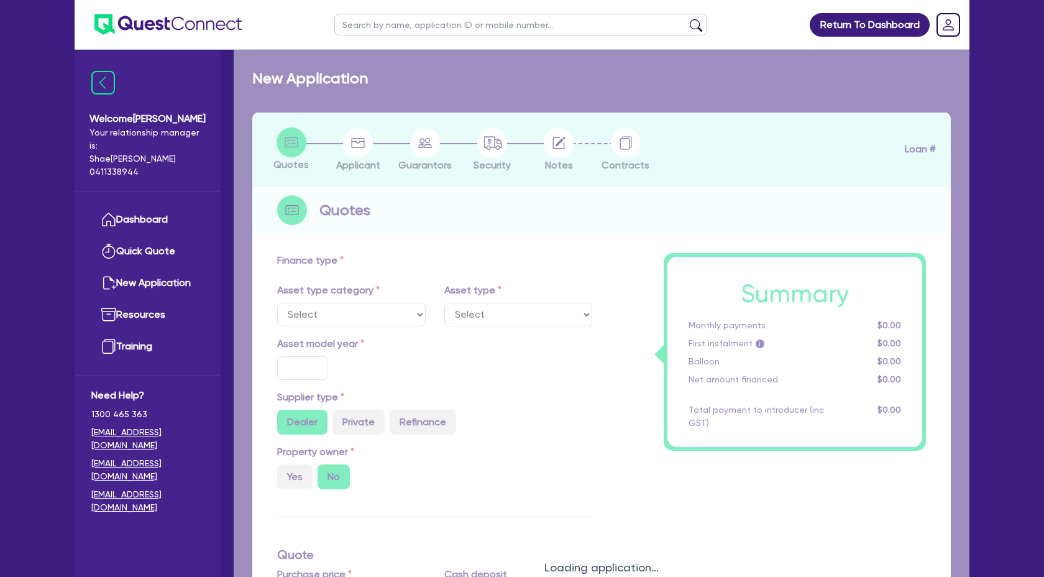
type input "320"
radio input "true"
type input "17.95"
select select "BEAUTY_EQUIPMENT"
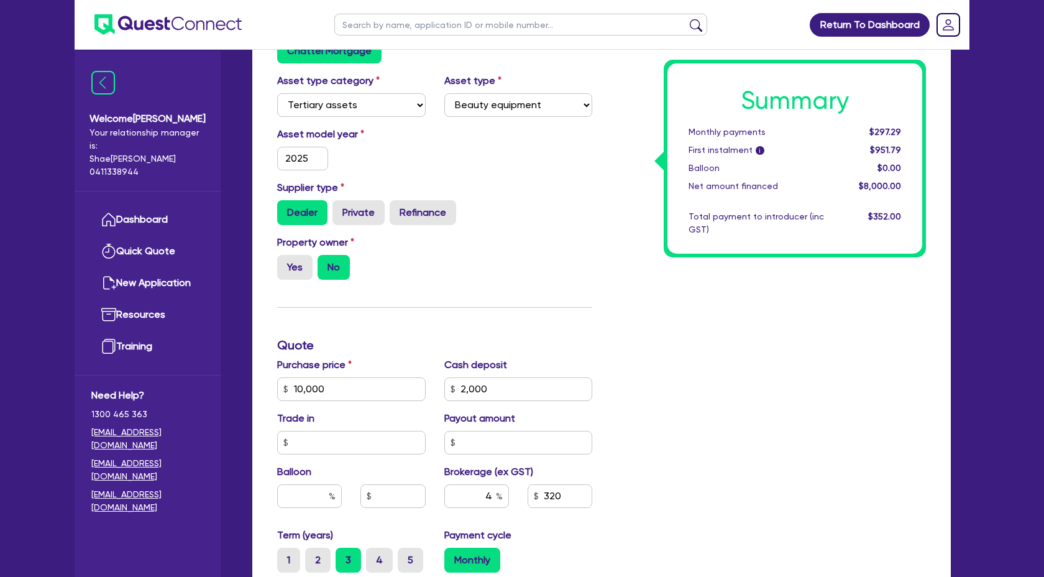
scroll to position [239, 0]
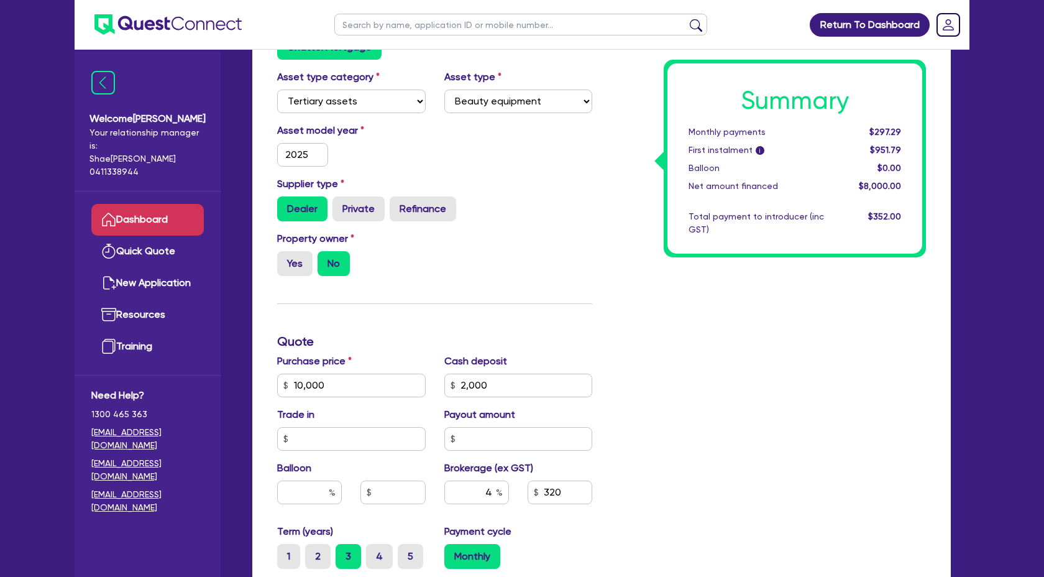
click at [107, 212] on icon at bounding box center [108, 219] width 15 height 15
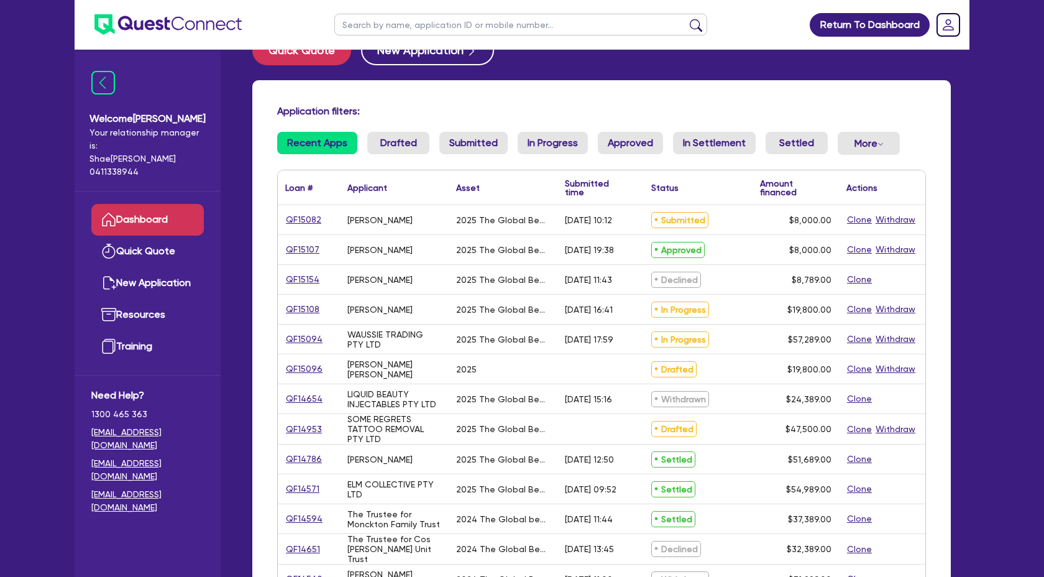
scroll to position [40, 0]
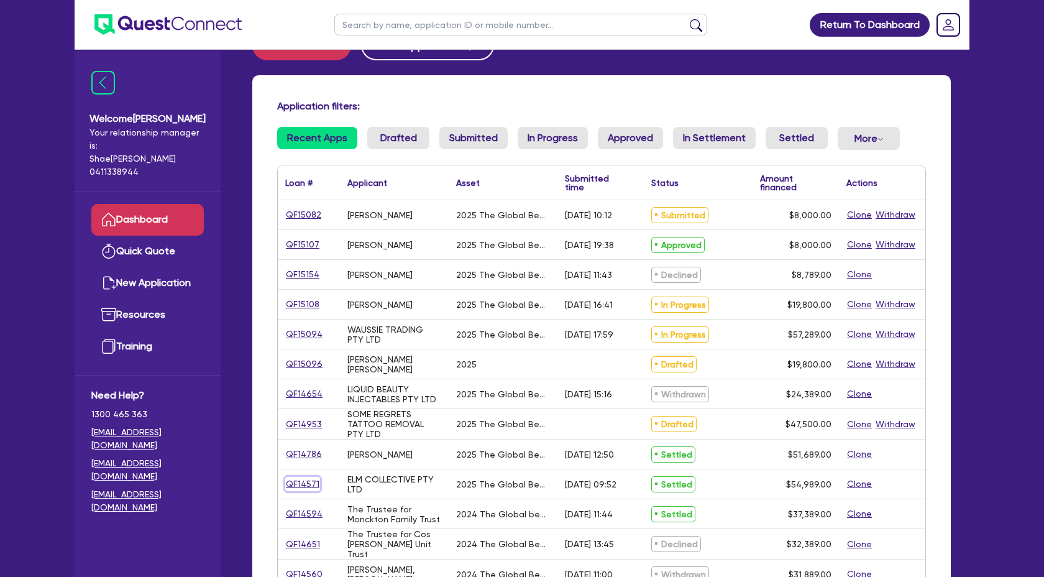
click at [293, 487] on link "QF14571" at bounding box center [302, 484] width 35 height 14
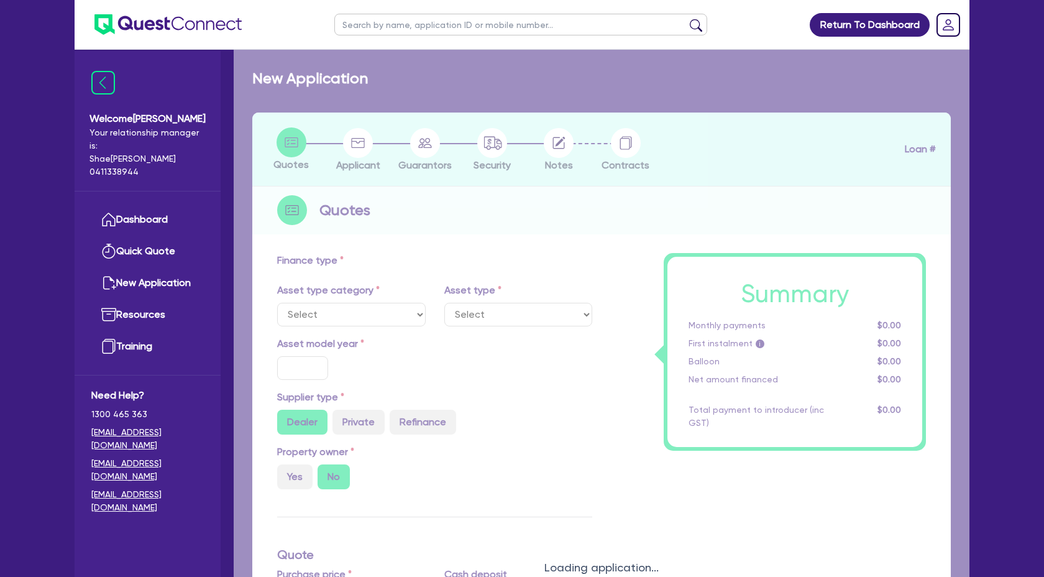
select select "SECONDARY_ASSETS"
type input "2025"
type input "54,989"
type input "4"
type input "2,199.56"
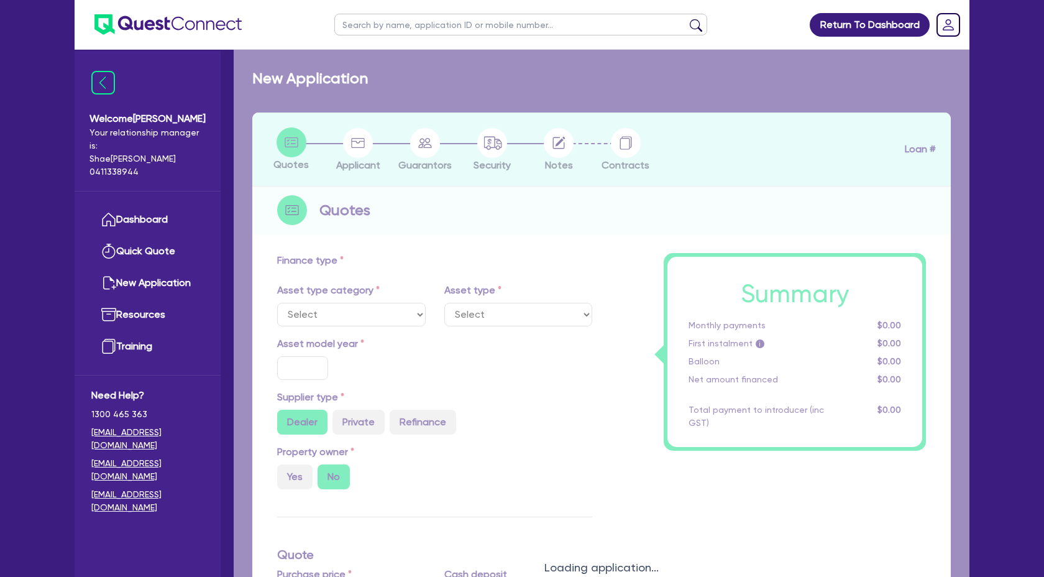
type input "17.95"
select select "MEDICAL_DENTAL_LABORATORY_EQUIPMENT"
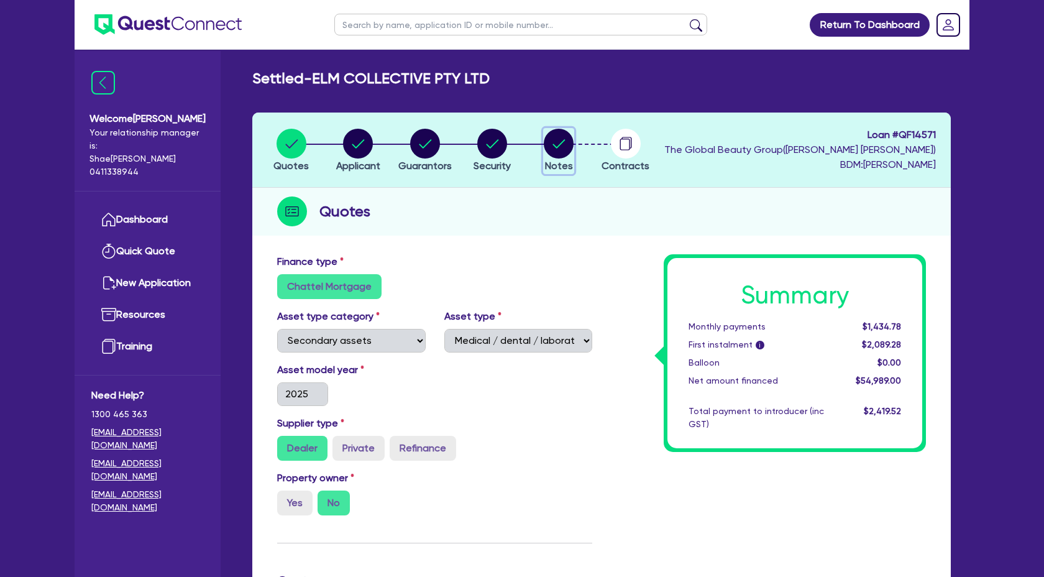
click at [559, 149] on circle "button" at bounding box center [559, 144] width 30 height 30
select select "Quest Finance - Own Book"
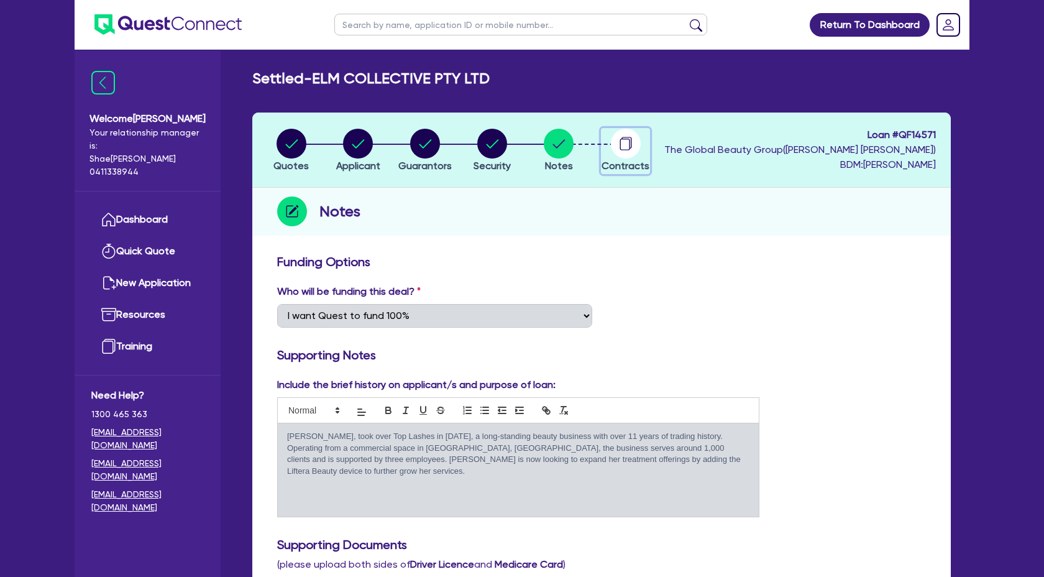
click at [631, 148] on circle "button" at bounding box center [626, 144] width 30 height 30
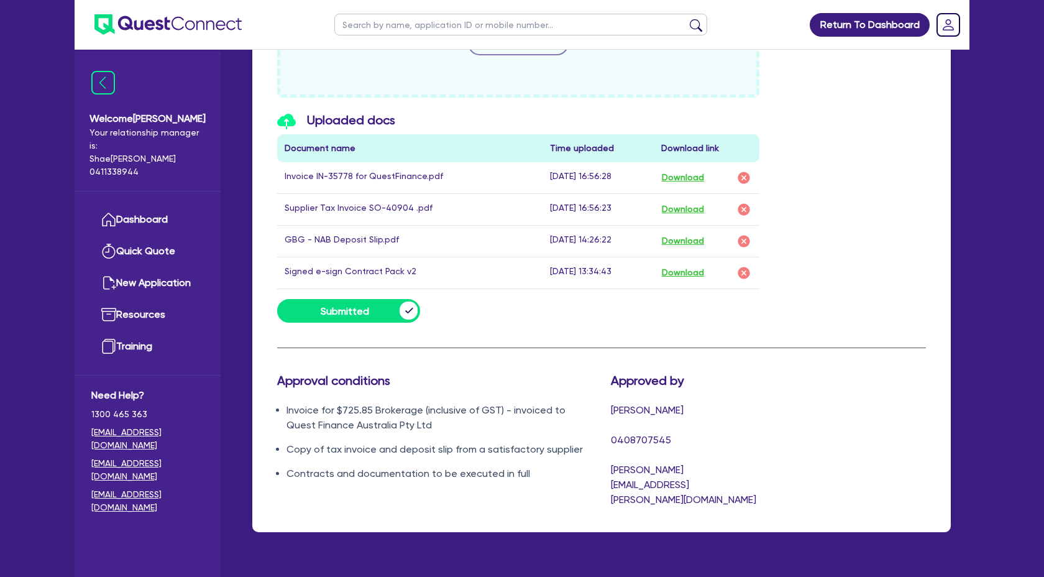
scroll to position [677, 0]
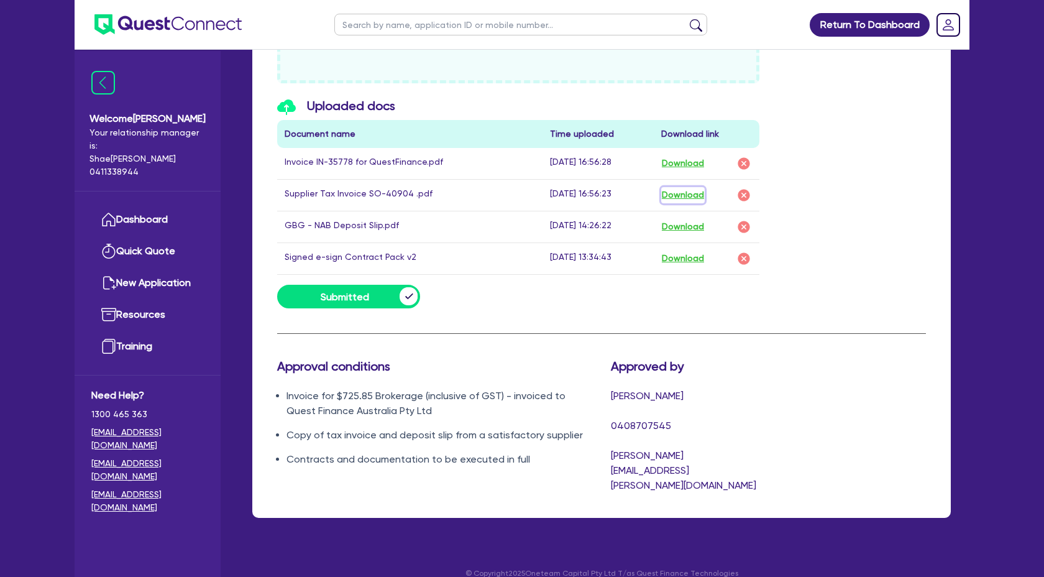
click at [689, 193] on button "Download" at bounding box center [682, 195] width 43 height 16
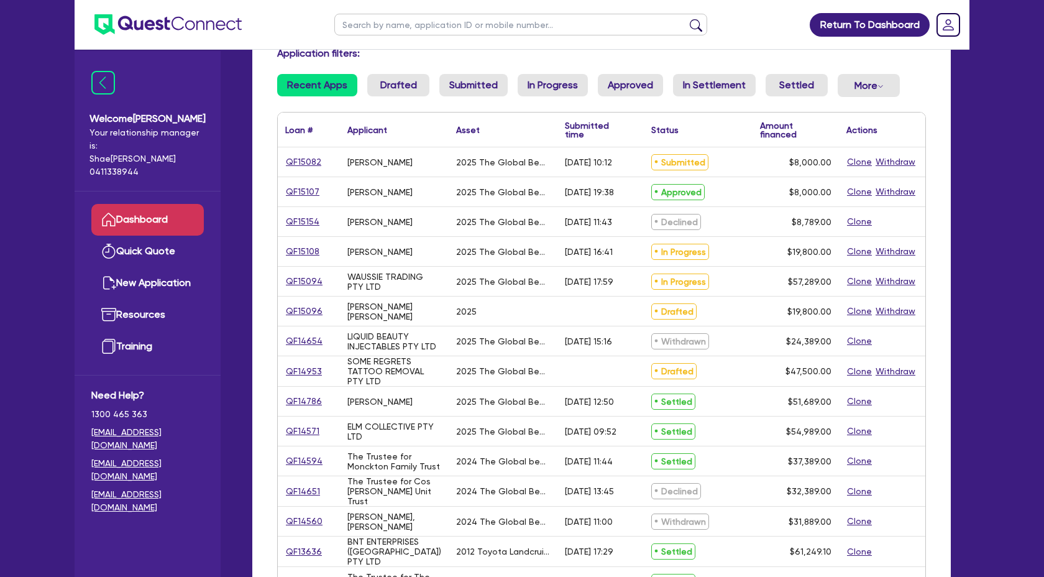
scroll to position [94, 0]
click at [315, 432] on link "QF14571" at bounding box center [302, 429] width 35 height 14
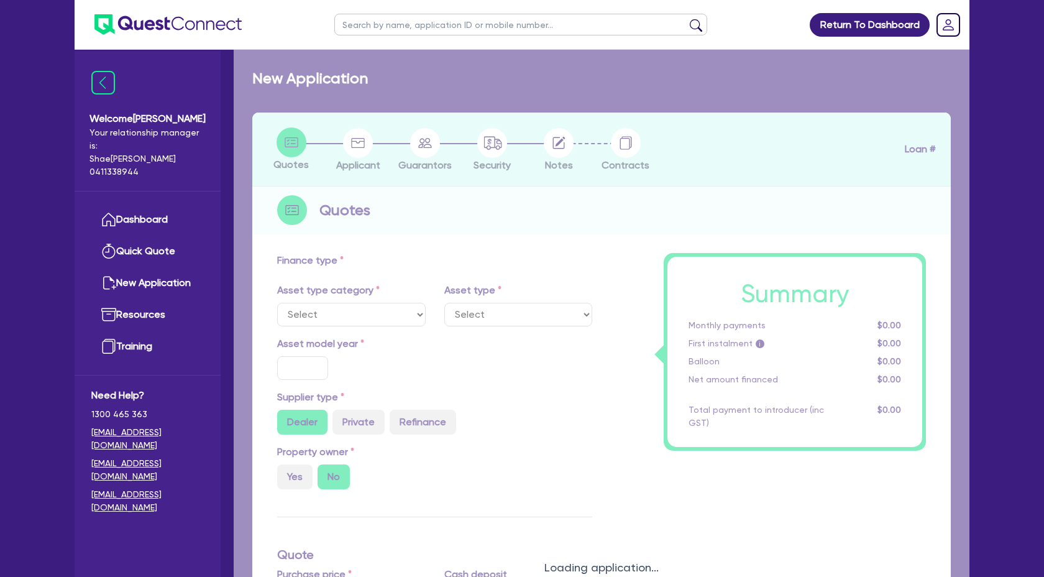
select select "SECONDARY_ASSETS"
type input "2025"
type input "54,989"
type input "4"
type input "2,199.56"
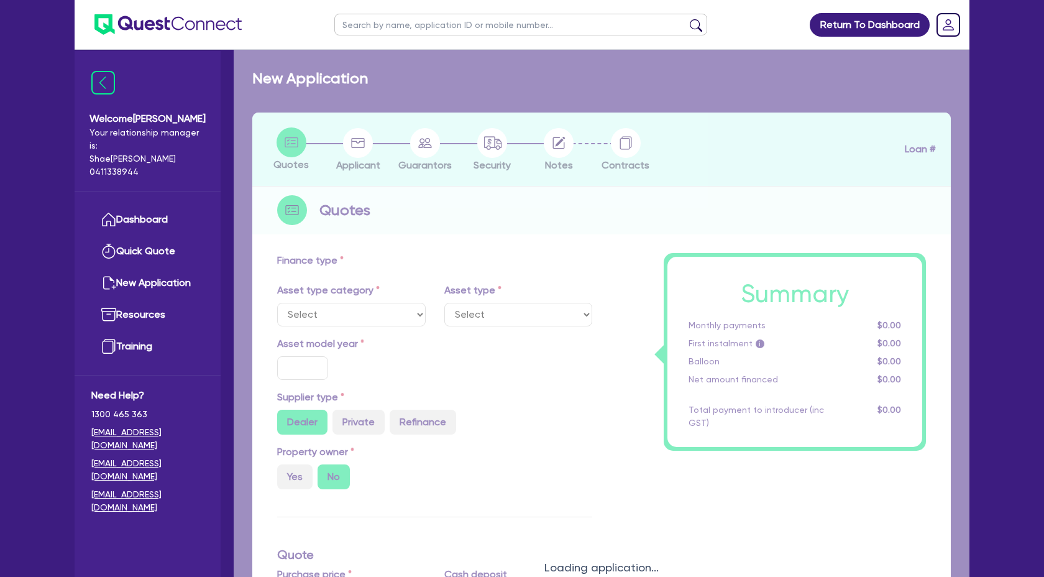
type input "17.95"
select select "MEDICAL_DENTAL_LABORATORY_EQUIPMENT"
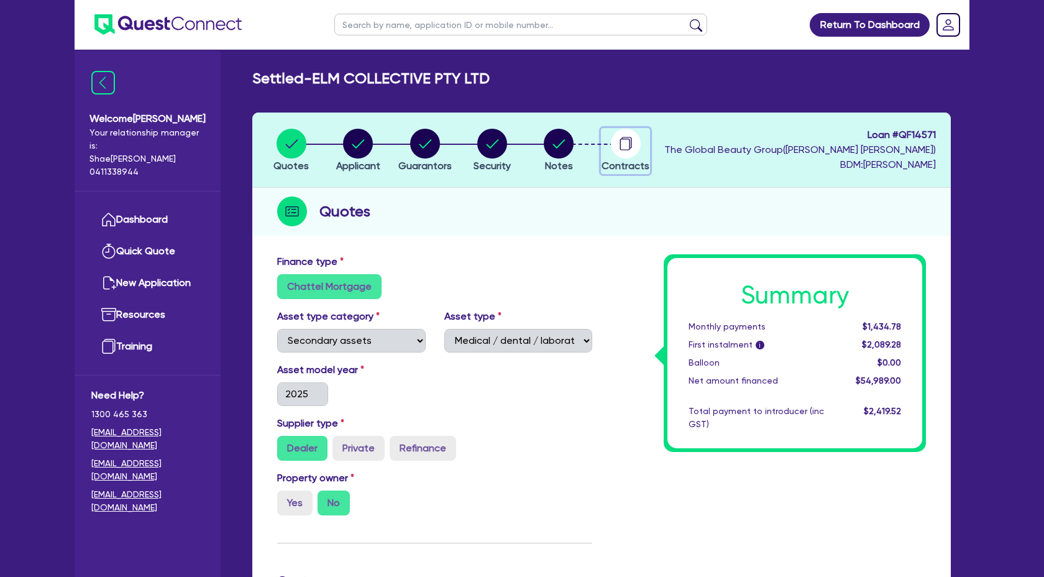
click at [629, 152] on circle "button" at bounding box center [626, 144] width 30 height 30
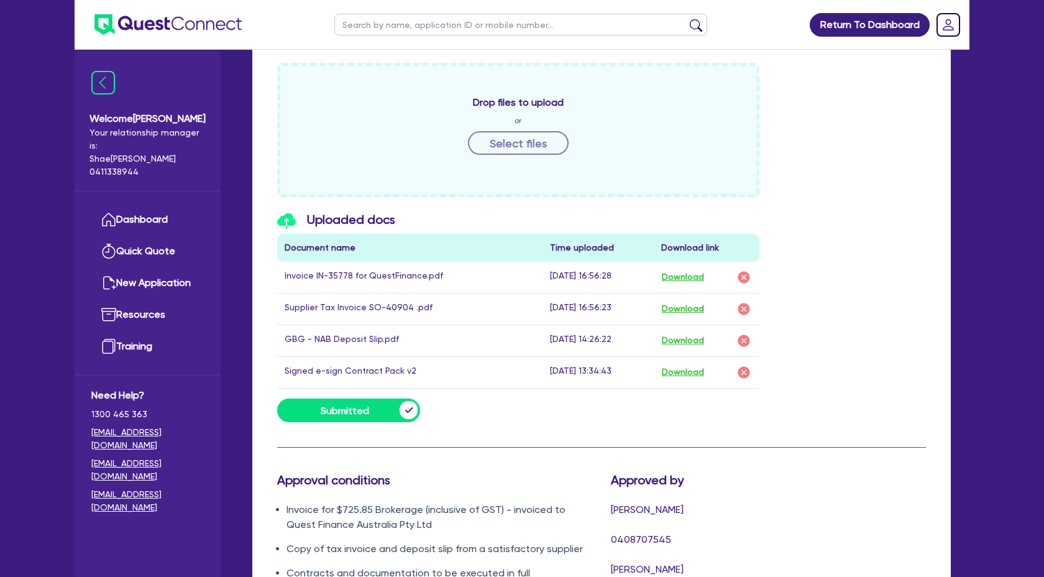
scroll to position [677, 0]
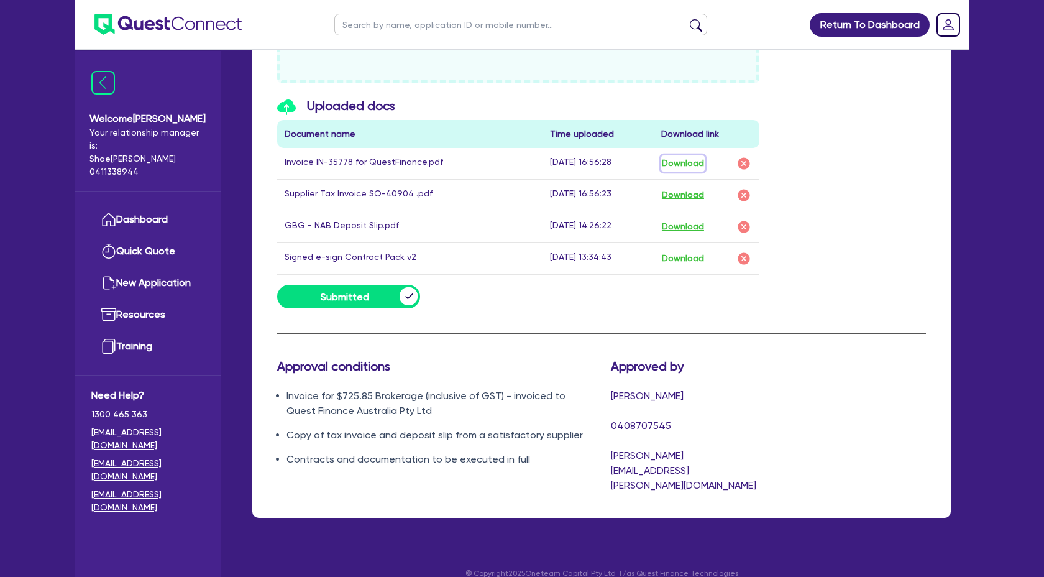
click at [694, 164] on button "Download" at bounding box center [682, 163] width 43 height 16
